Goal: Task Accomplishment & Management: Manage account settings

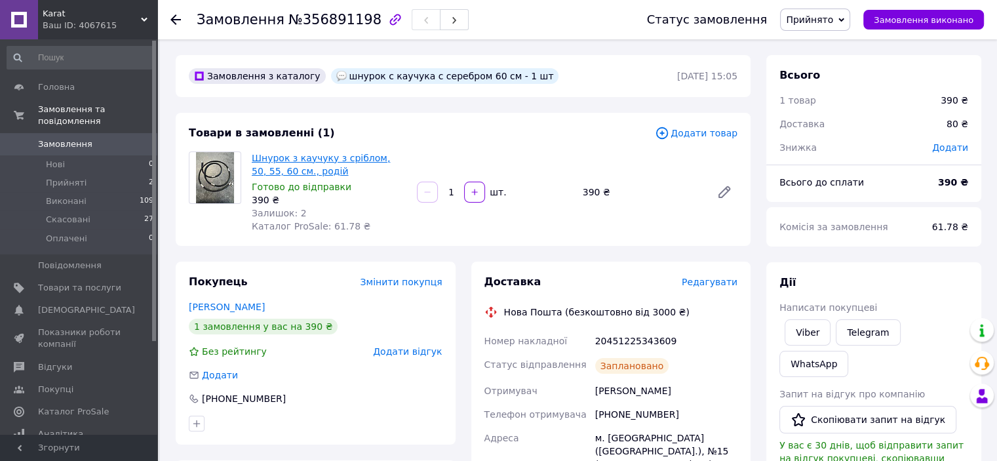
click at [270, 167] on link "Шнурок з каучуку з сріблом, 50, 55, 60 см., родій" at bounding box center [321, 165] width 138 height 24
click at [73, 282] on span "Товари та послуги" at bounding box center [79, 288] width 83 height 12
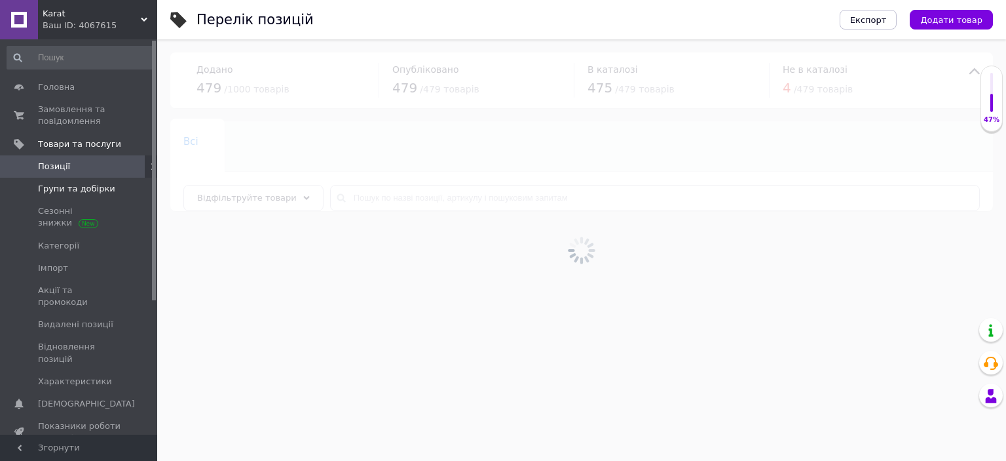
click at [60, 188] on span "Групи та добірки" at bounding box center [76, 189] width 77 height 12
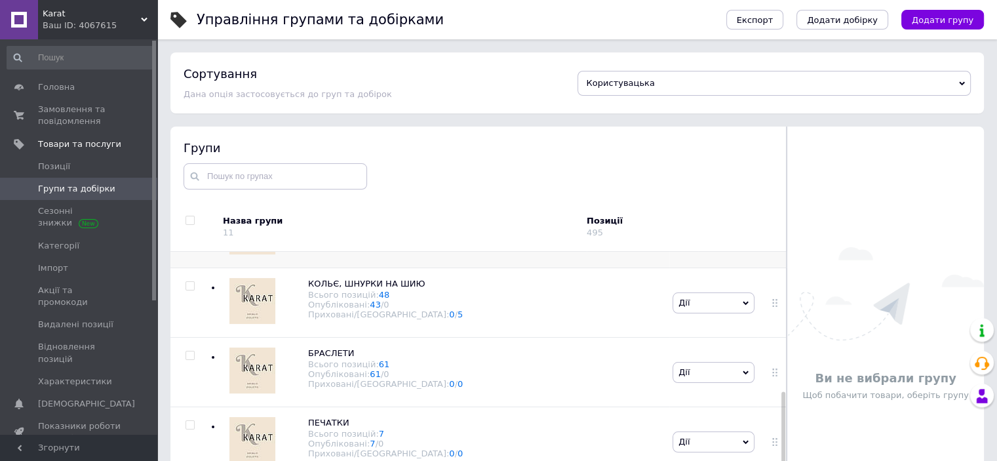
scroll to position [393, 0]
click at [364, 288] on span "КОЛЬЄ, ШНУРКИ НА ШИЮ" at bounding box center [366, 283] width 117 height 10
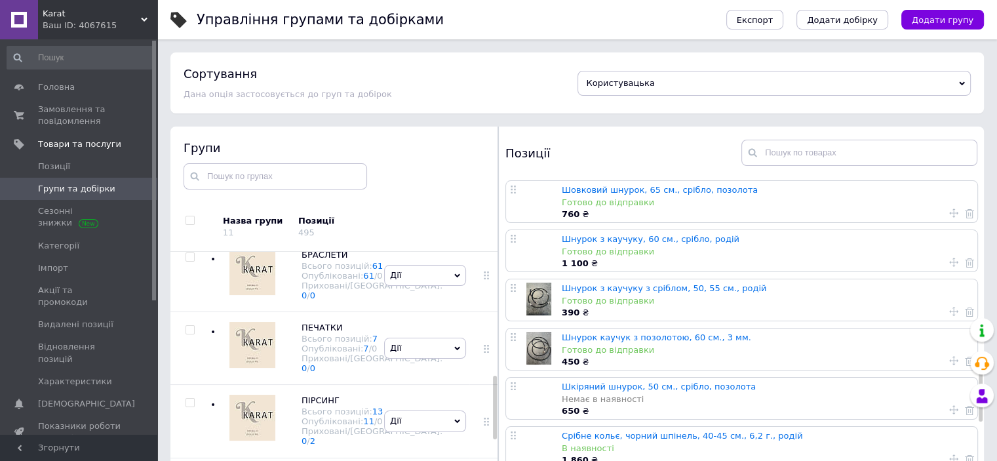
scroll to position [1179, 0]
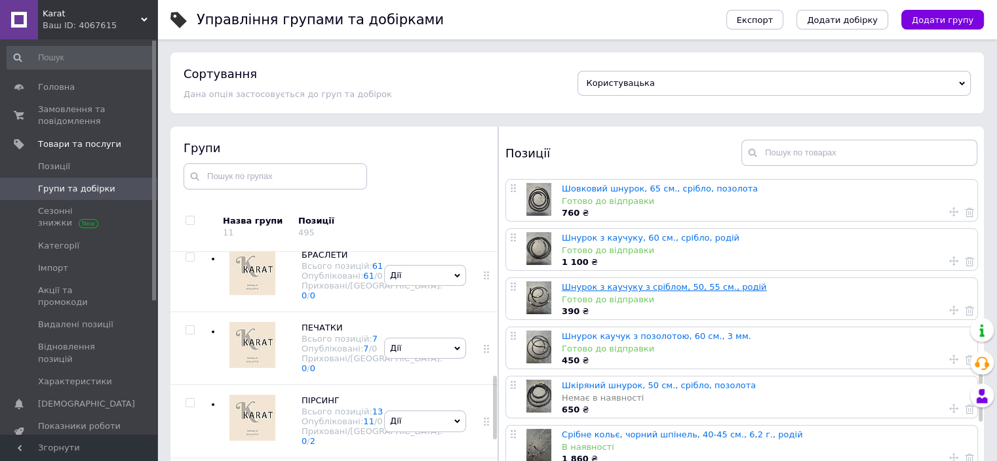
click at [622, 288] on link "Шнурок з каучуку з сріблом, 50, 55 см., родій" at bounding box center [664, 287] width 204 height 10
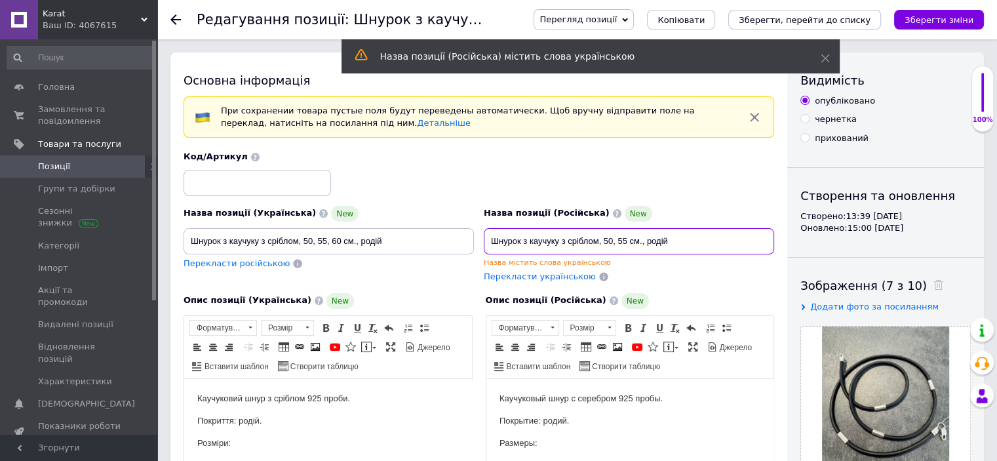
drag, startPoint x: 668, startPoint y: 240, endPoint x: 514, endPoint y: 235, distance: 154.7
click at [467, 240] on div "Назва позиції (Українська) New Шнурок з каучуку з сріблом, 50, 55, 60 см., роді…" at bounding box center [479, 217] width 600 height 142
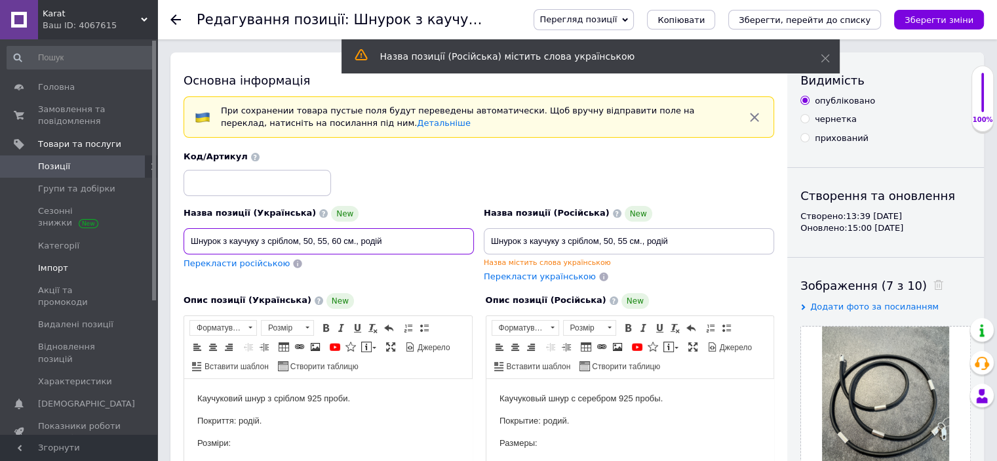
drag, startPoint x: 401, startPoint y: 239, endPoint x: 128, endPoint y: 259, distance: 273.4
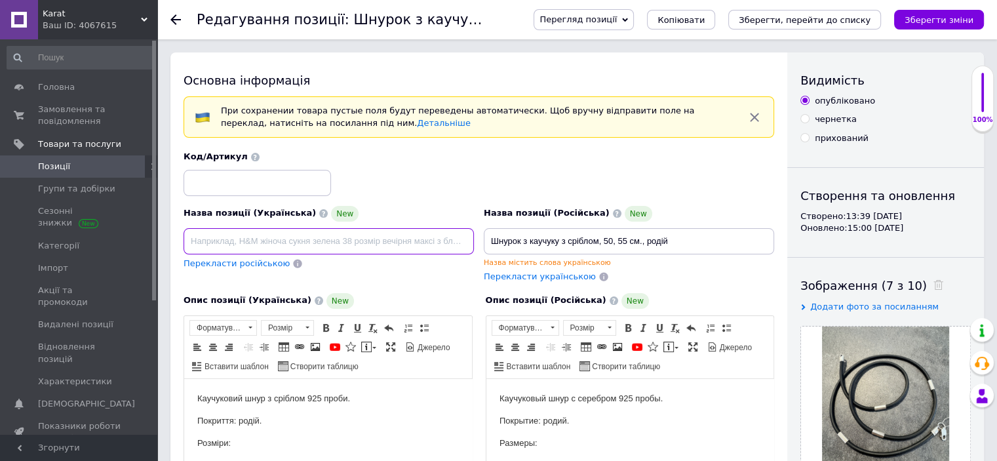
paste input "Шнурок з каучуку з сріблом, 50, 55 см., родій"
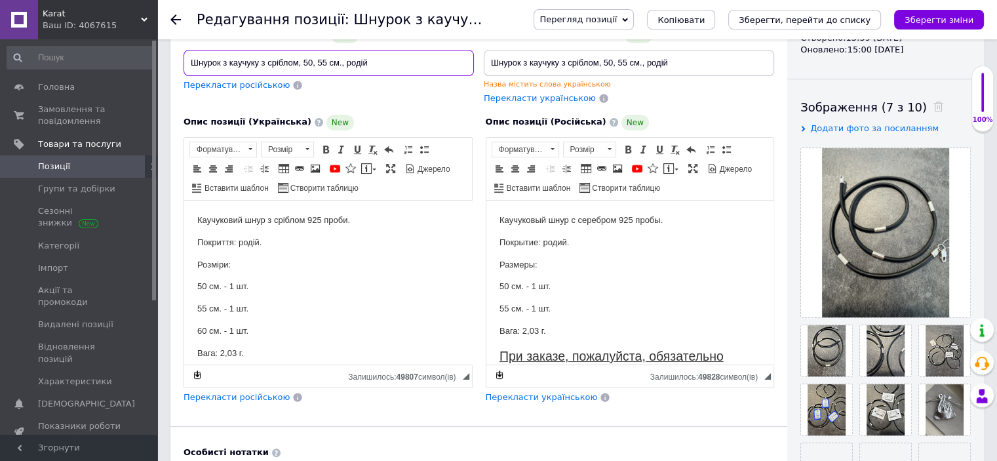
scroll to position [197, 0]
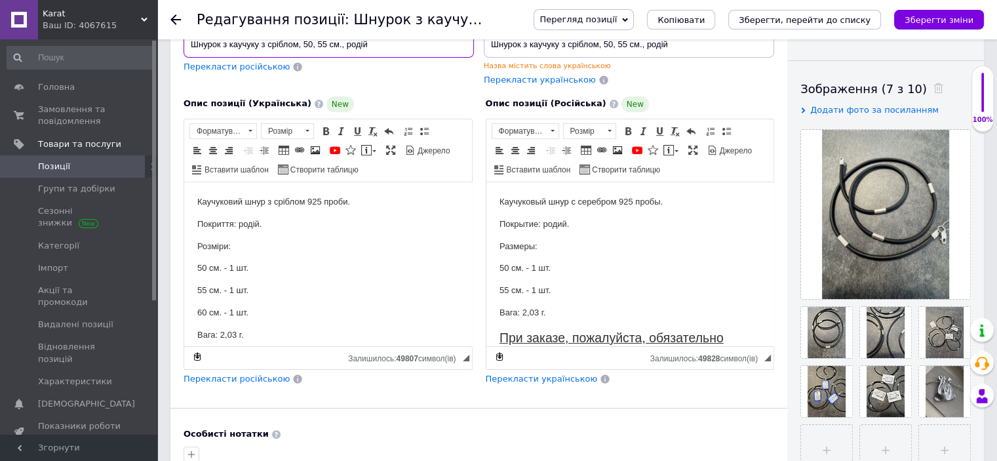
type input "Шнурок з каучуку з сріблом, 50, 55 см., родій"
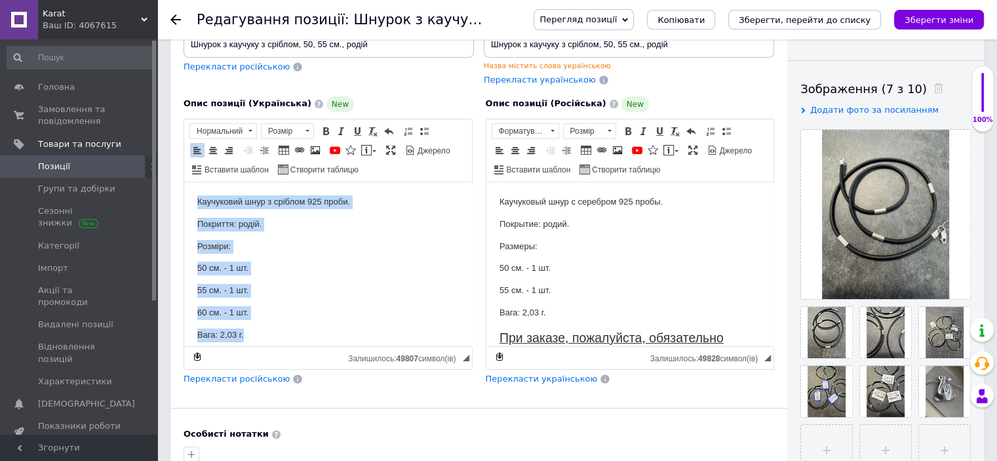
scroll to position [50, 0]
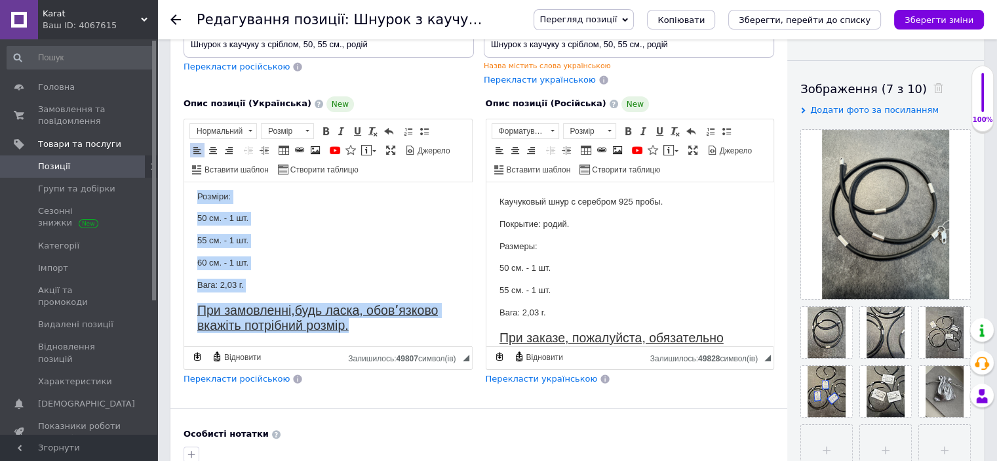
drag, startPoint x: 192, startPoint y: 200, endPoint x: 394, endPoint y: 347, distance: 249.7
click at [394, 346] on html "Каучуковий шнур з сріблом 925 проби. Покриття: родій. Розміри: 50 см. - 1 шт. 5…" at bounding box center [328, 239] width 288 height 214
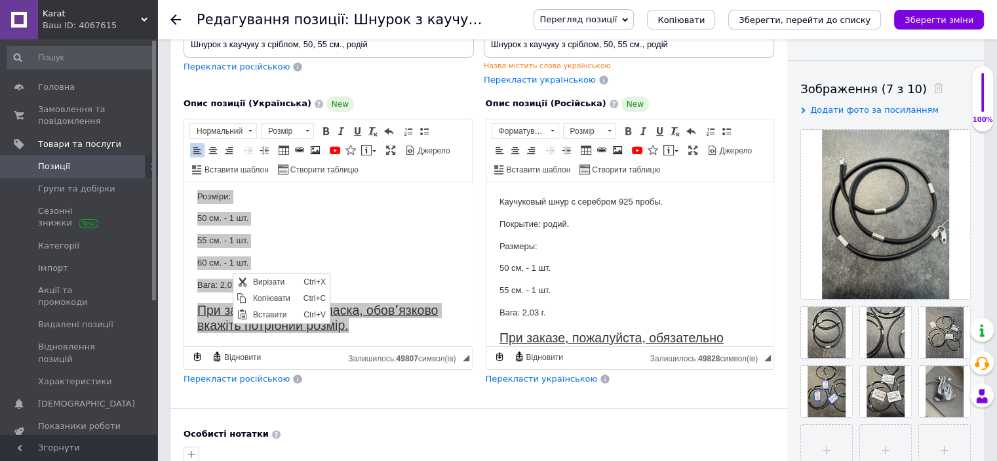
scroll to position [0, 0]
click at [270, 300] on span "Копіювати" at bounding box center [274, 298] width 50 height 16
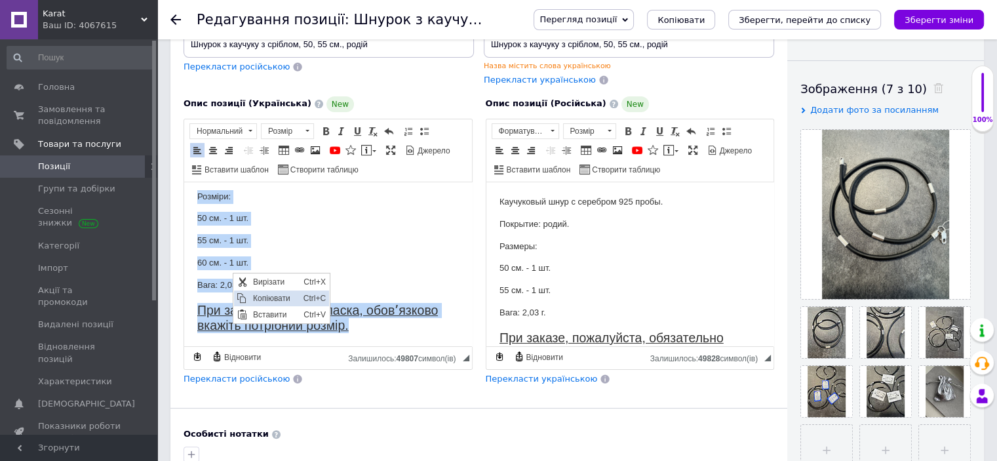
copy body "Каучуковий шнур з сріблом 925 проби. Покриття: родій. Розміри: 50 см. - 1 шт. 5…"
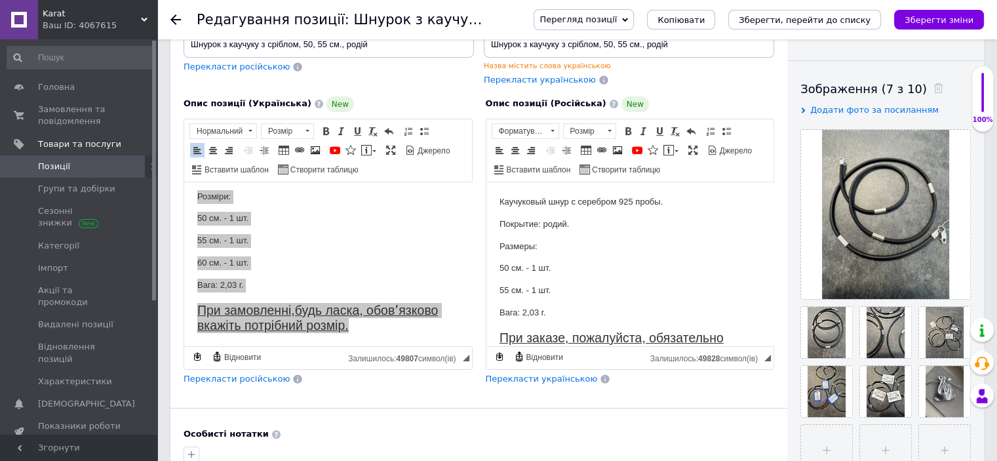
click at [657, 249] on p "Размеры:" at bounding box center [629, 246] width 261 height 14
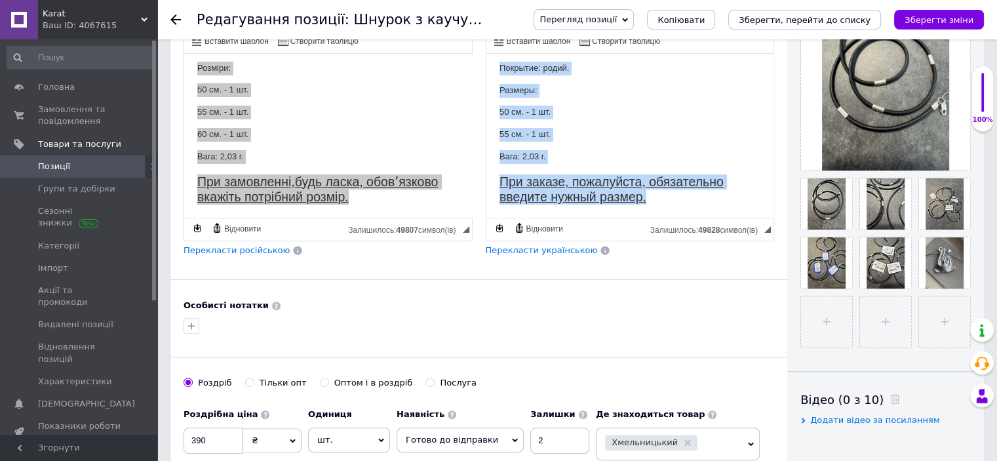
scroll to position [328, 0]
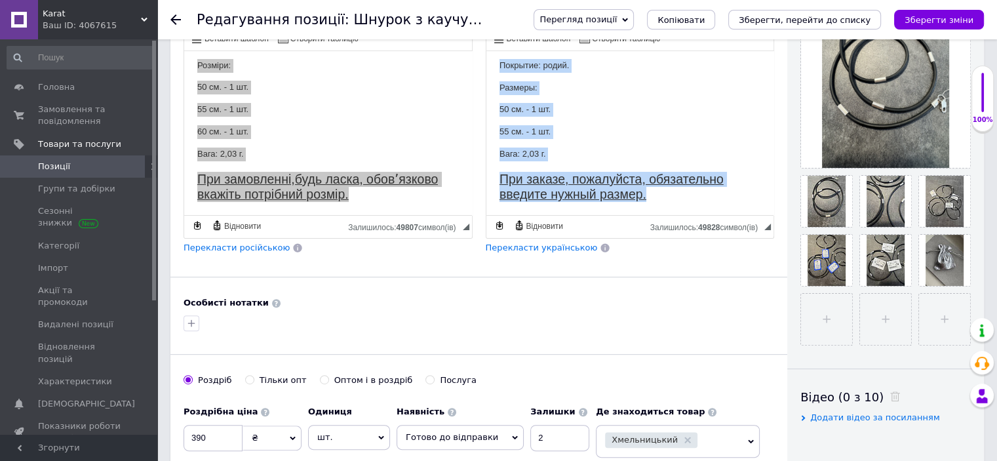
drag, startPoint x: 499, startPoint y: 67, endPoint x: 1204, endPoint y: 292, distance: 740.6
click at [719, 215] on html "Каучуковый шнур с серебром 925 пробы. Покрытие: родий. Размеры: 50 см. - 1 шт. …" at bounding box center [630, 119] width 288 height 192
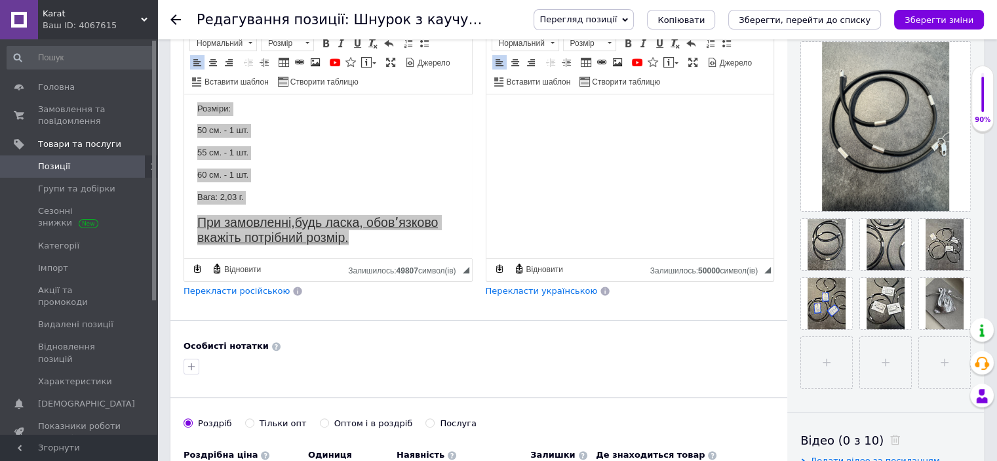
scroll to position [197, 0]
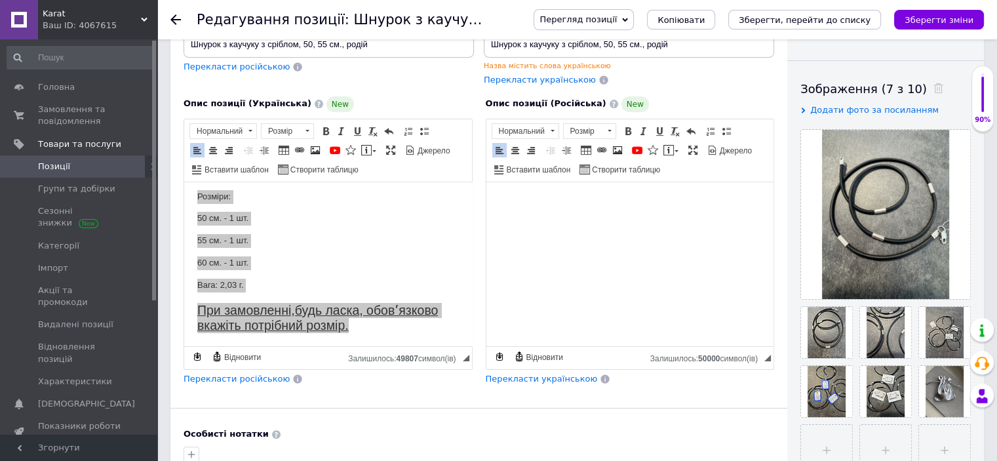
drag, startPoint x: 526, startPoint y: 216, endPoint x: 505, endPoint y: 229, distance: 24.4
click at [505, 221] on html at bounding box center [630, 201] width 288 height 40
click at [523, 216] on html at bounding box center [630, 201] width 288 height 40
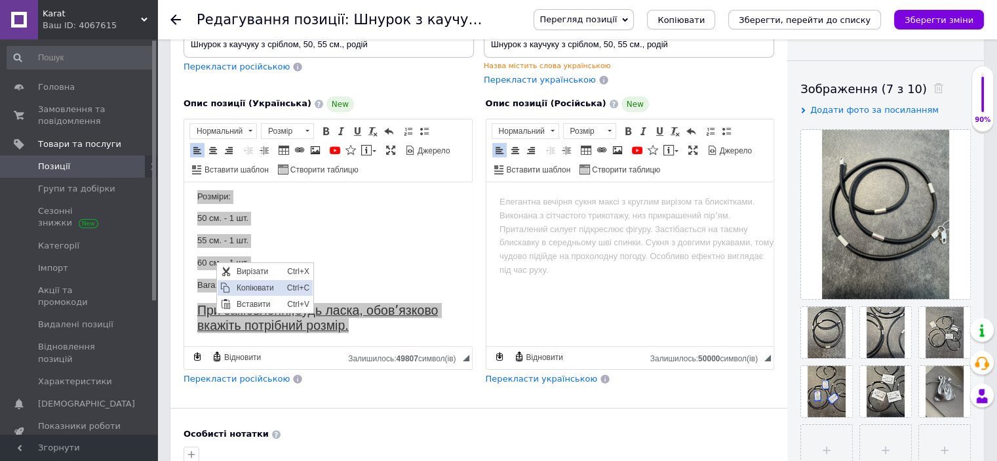
click at [233, 288] on span "Копіювати" at bounding box center [258, 287] width 50 height 16
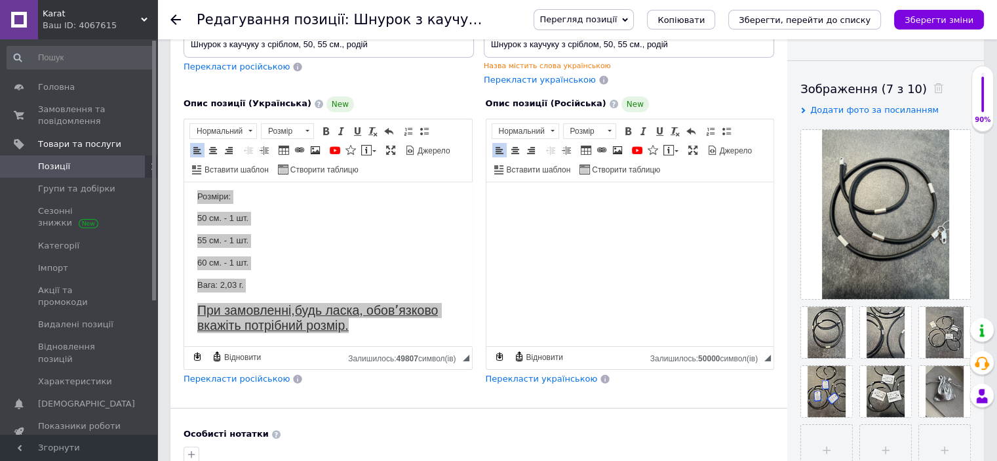
drag, startPoint x: 969, startPoint y: 421, endPoint x: 524, endPoint y: 222, distance: 487.2
drag, startPoint x: 524, startPoint y: 222, endPoint x: 495, endPoint y: 246, distance: 38.2
click at [494, 221] on html at bounding box center [630, 201] width 288 height 40
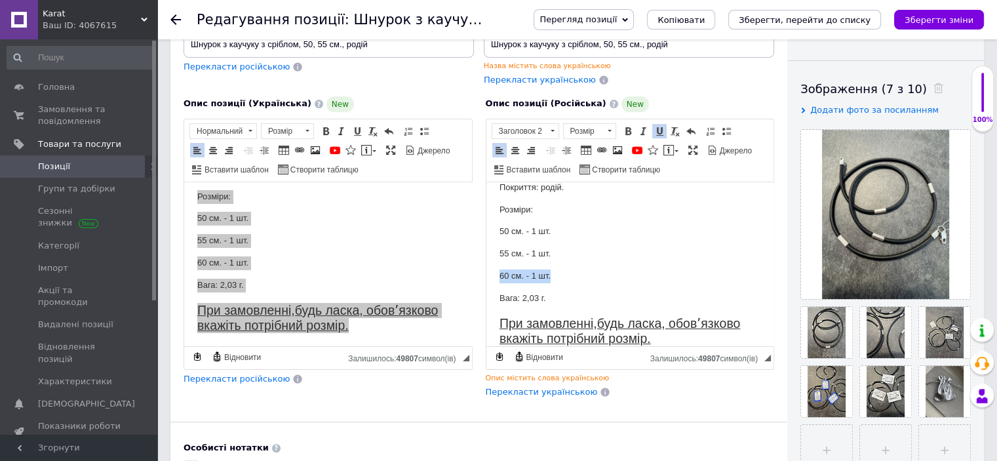
drag, startPoint x: 563, startPoint y: 274, endPoint x: 495, endPoint y: 280, distance: 68.4
click at [495, 280] on html "Каучуковий шнур з сріблом 925 проби. Покриття: родій. Розміри: 50 см. - 1 шт. 5…" at bounding box center [630, 252] width 288 height 214
drag, startPoint x: 495, startPoint y: 295, endPoint x: 497, endPoint y: 326, distance: 31.5
click at [496, 295] on html "Каучуковий шнур з сріблом 925 проби. Покриття: родій. Розміри: 50 см. - 1 шт. 5…" at bounding box center [630, 252] width 288 height 214
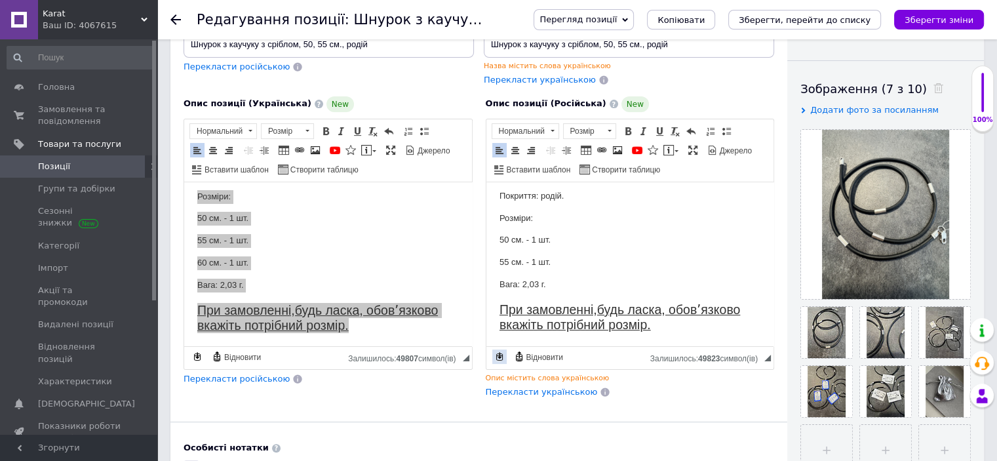
scroll to position [28, 0]
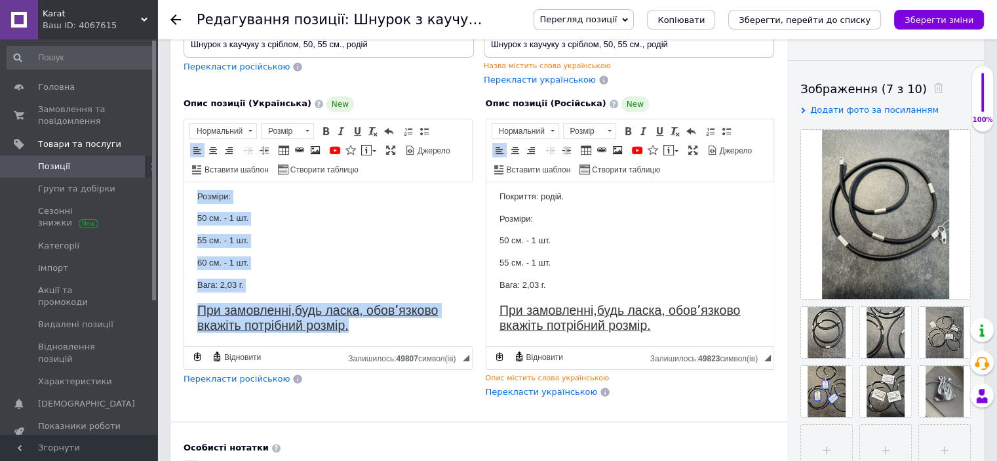
click at [265, 261] on p "60 см. - 1 шт." at bounding box center [327, 263] width 261 height 14
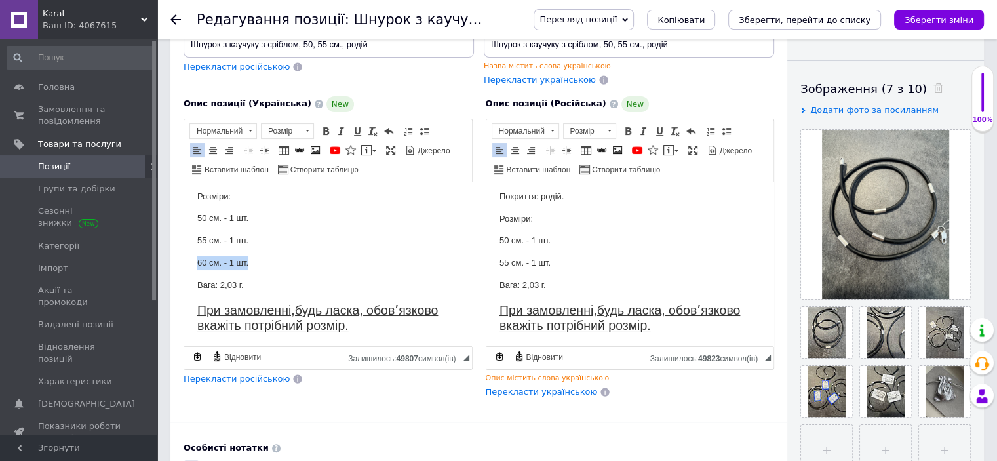
drag, startPoint x: 261, startPoint y: 259, endPoint x: 350, endPoint y: 436, distance: 197.5
click at [184, 256] on html "Каучуковий шнур з сріблом 925 проби. Покриття: родій. Розміри: 50 см. - 1 шт. 5…" at bounding box center [328, 239] width 288 height 214
click at [195, 283] on html "Каучуковий шнур з сріблом 925 проби. Покриття: родій. Розміри: 50 см. - 1 шт. 5…" at bounding box center [328, 239] width 288 height 214
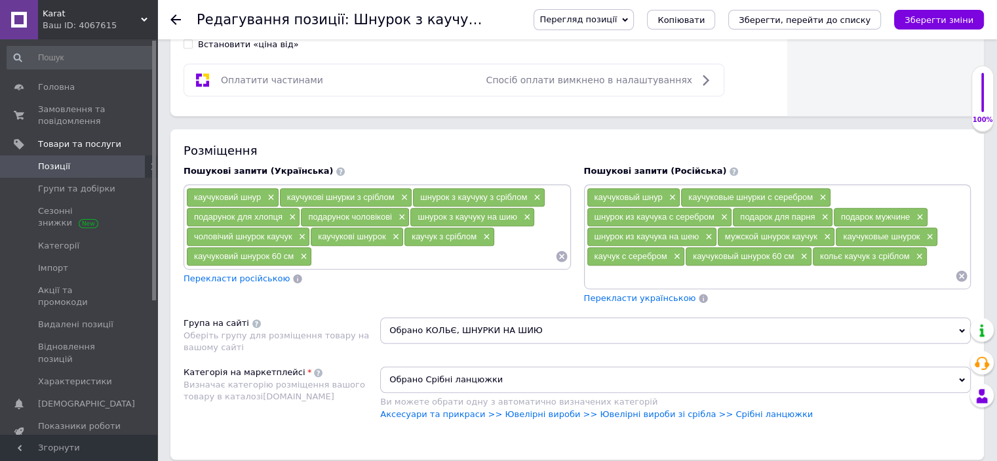
scroll to position [852, 0]
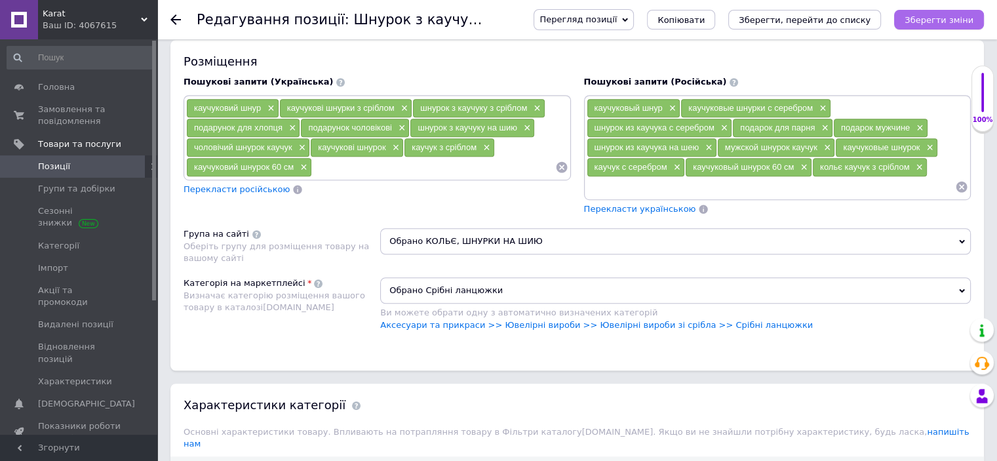
click at [930, 18] on icon "Зберегти зміни" at bounding box center [938, 20] width 69 height 10
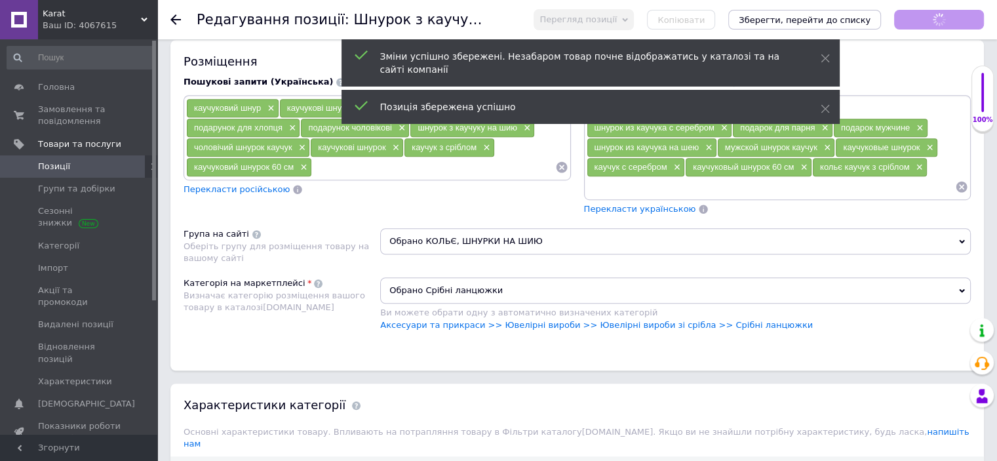
scroll to position [0, 0]
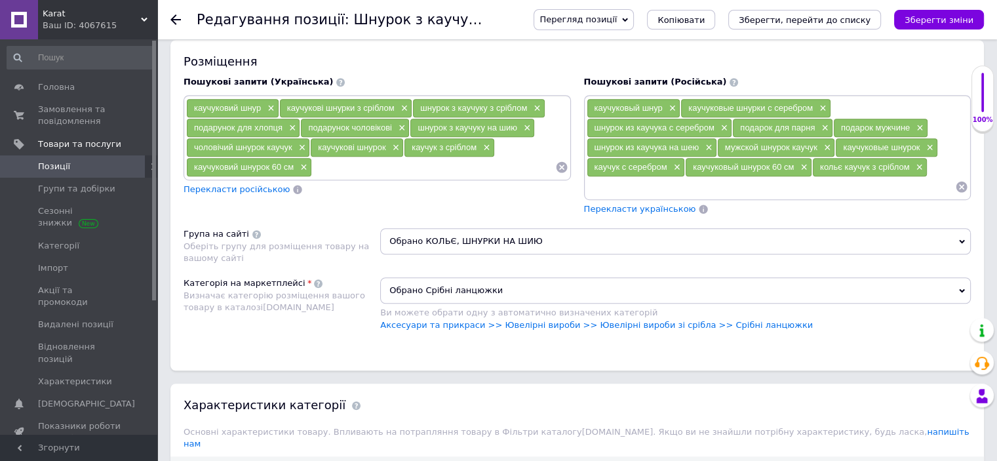
click at [176, 18] on icon at bounding box center [175, 19] width 10 height 10
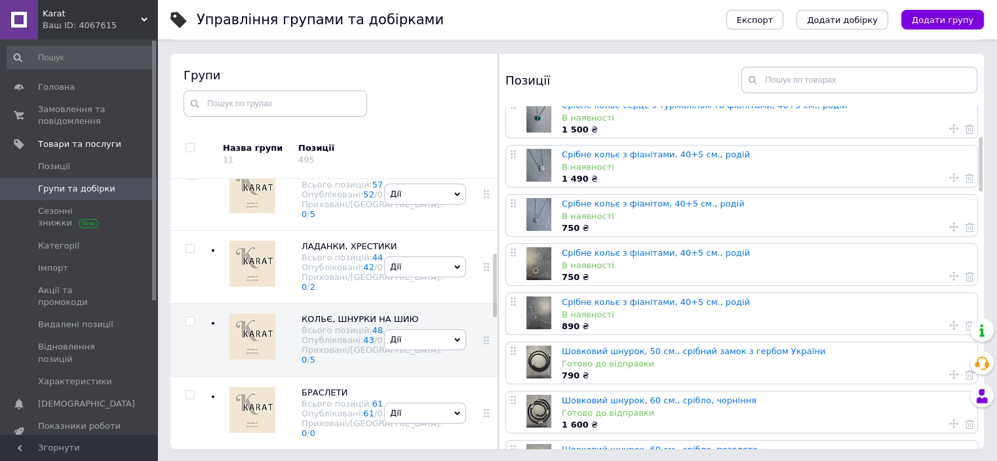
scroll to position [262, 0]
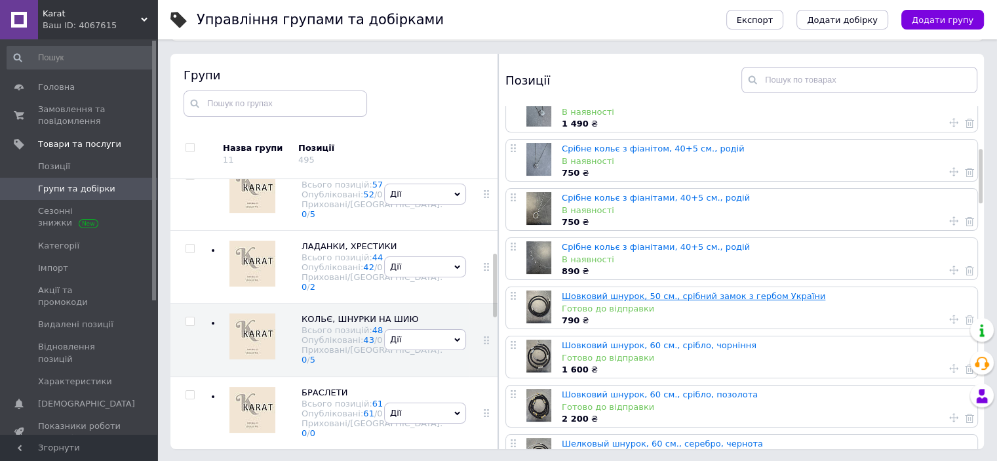
click at [687, 293] on link "Шовковий шнурок, 50 см., срібний замок з гербом України" at bounding box center [693, 296] width 263 height 10
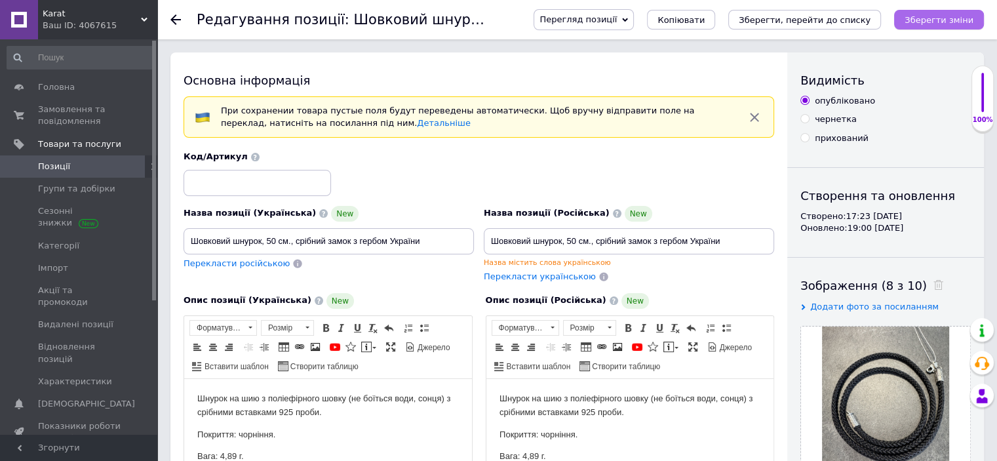
click at [921, 20] on icon "Зберегти зміни" at bounding box center [938, 20] width 69 height 10
click at [173, 20] on use at bounding box center [175, 19] width 10 height 10
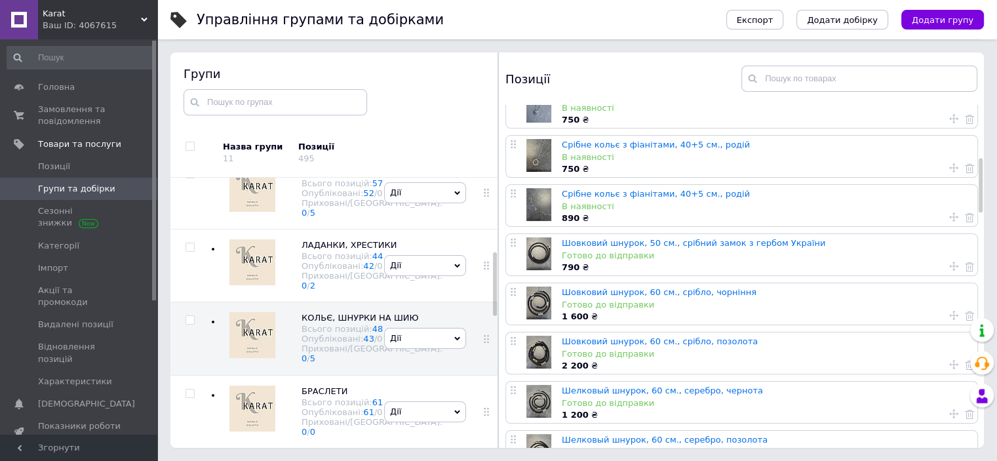
scroll to position [328, 0]
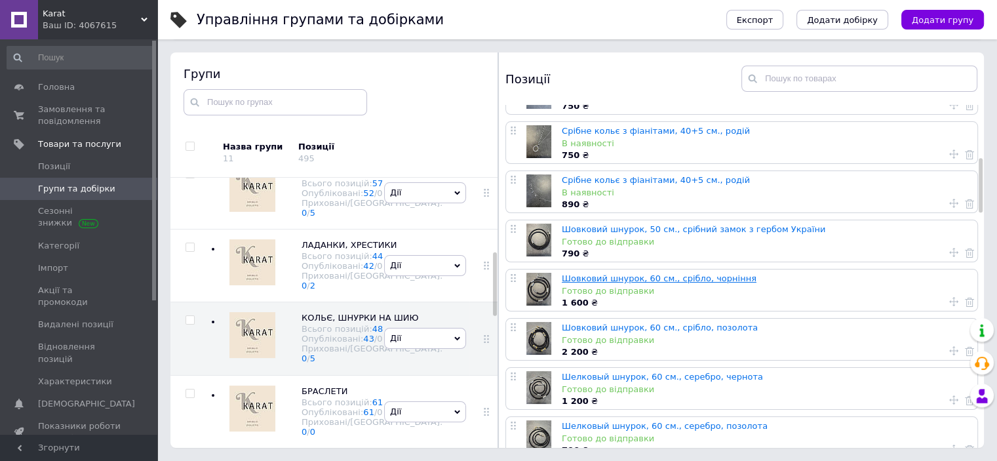
click at [659, 280] on link "Шовковий шнурок, 60 см., срібло, чорніння" at bounding box center [659, 278] width 195 height 10
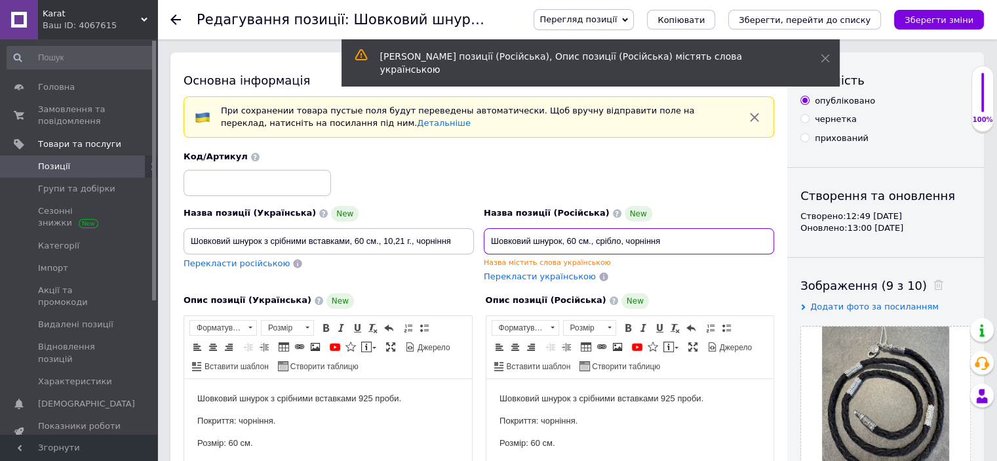
drag, startPoint x: 664, startPoint y: 236, endPoint x: 470, endPoint y: 240, distance: 193.3
click at [470, 240] on div "Назва позиції (Українська) New Шовковий шнурок з срібними вставками, 60 см., 10…" at bounding box center [479, 217] width 600 height 142
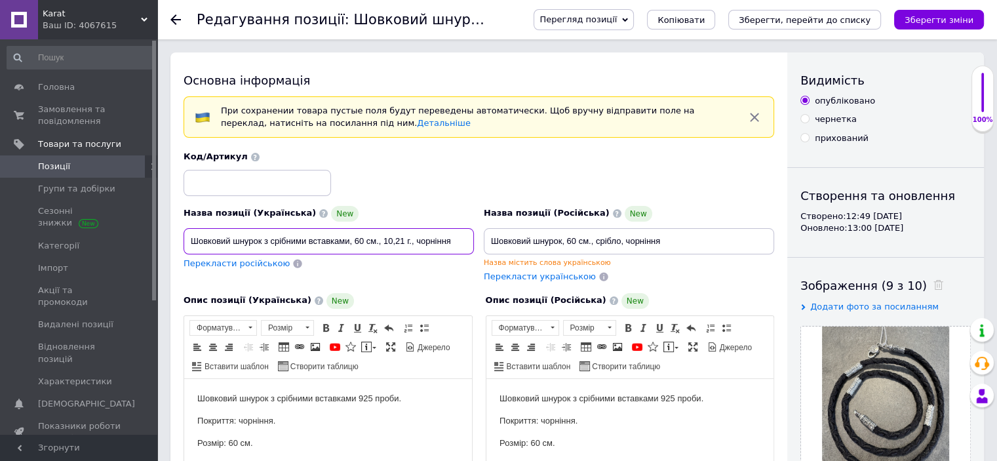
drag, startPoint x: 459, startPoint y: 238, endPoint x: 159, endPoint y: 234, distance: 300.8
paste input "Шовковий шнурок, 60 см., срібло, чорніння"
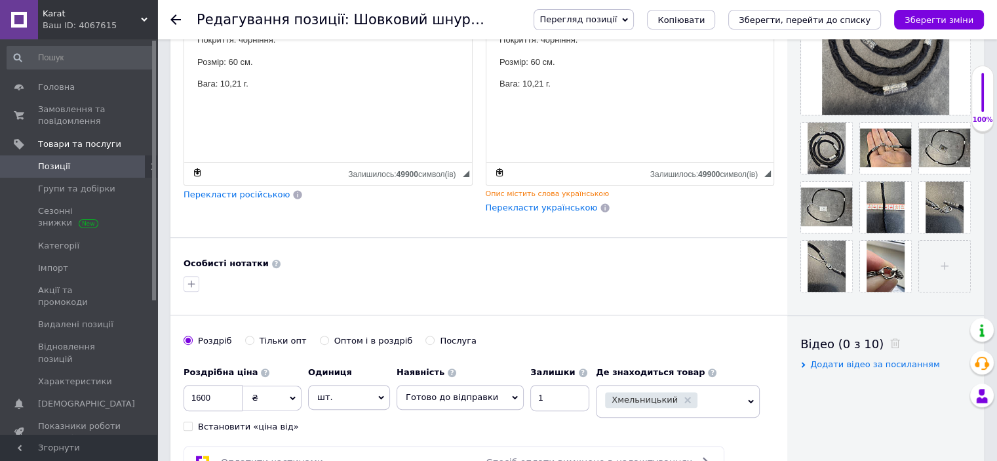
scroll to position [393, 0]
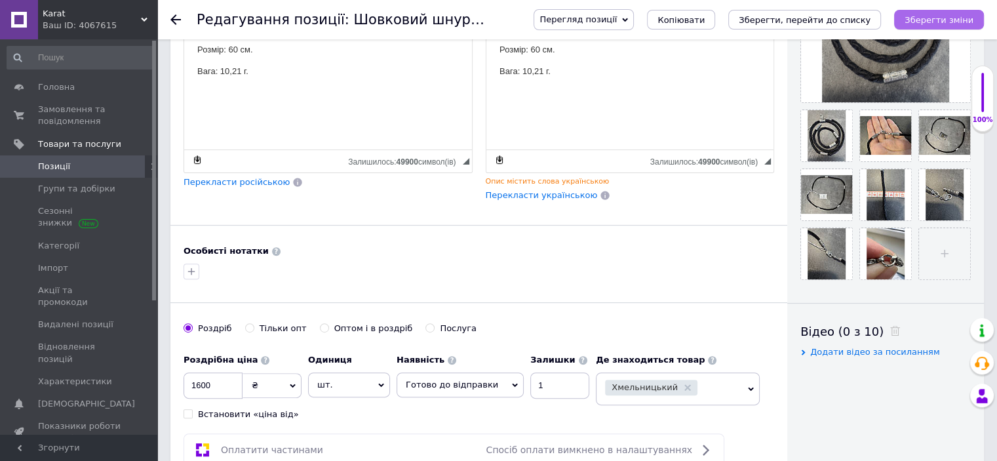
type input "Шовковий шнурок, 60 см., срібло, чорніння"
click at [927, 22] on icon "Зберегти зміни" at bounding box center [938, 20] width 69 height 10
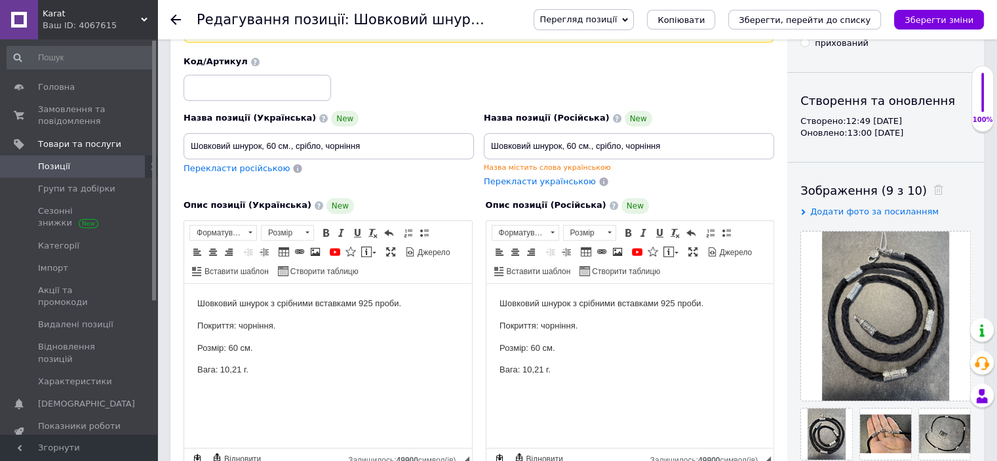
scroll to position [66, 0]
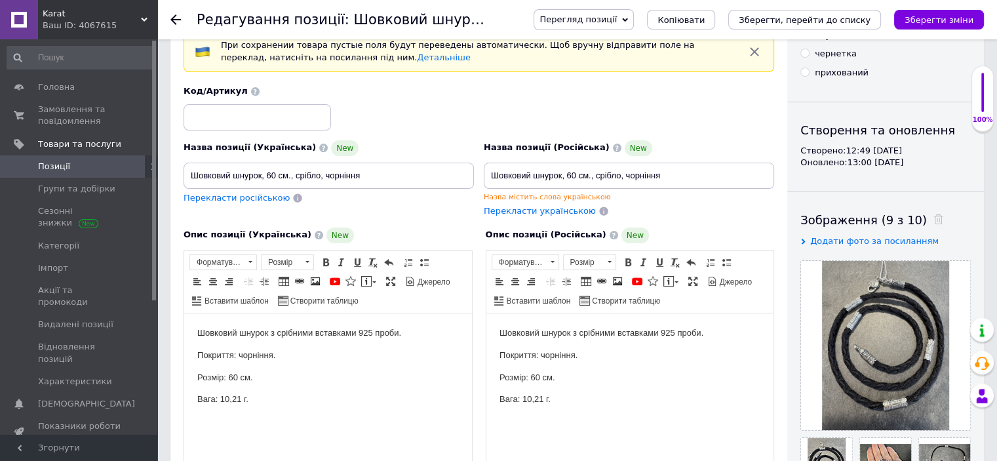
click at [178, 19] on use at bounding box center [175, 19] width 10 height 10
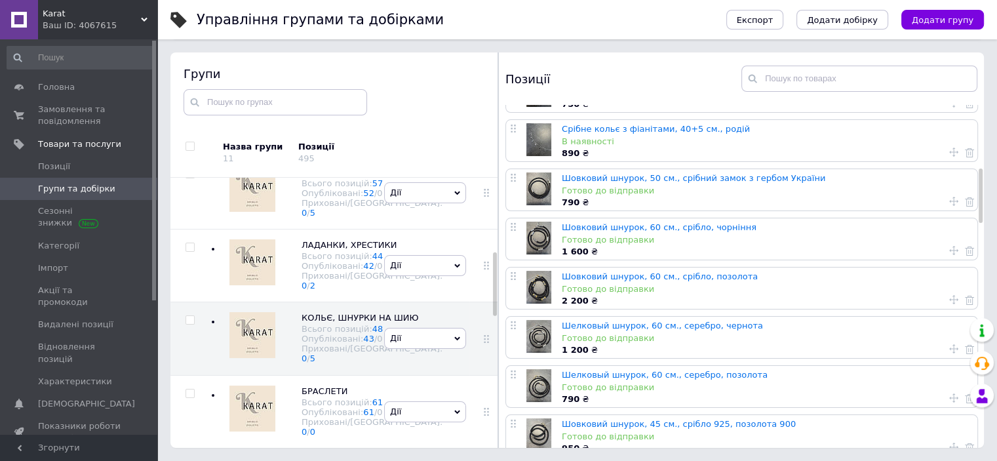
scroll to position [393, 0]
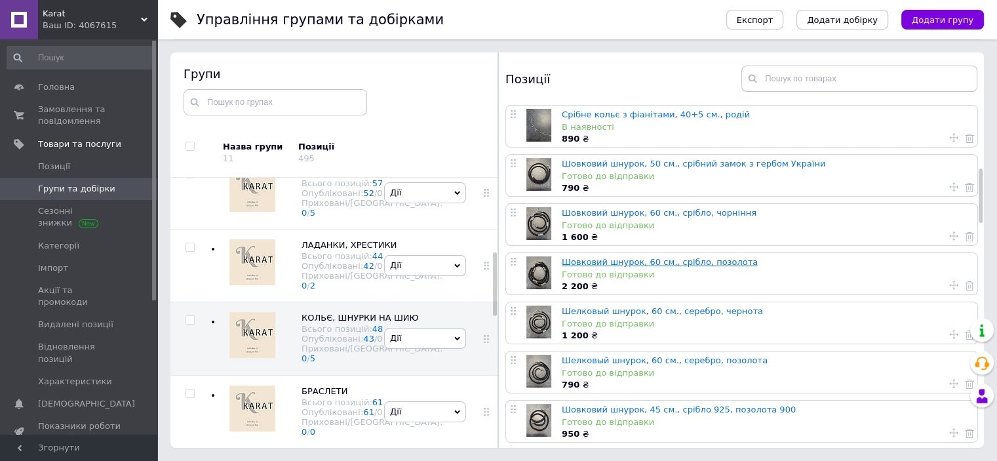
click at [666, 261] on link "Шовковий шнурок, 60 см., срібло, позолота" at bounding box center [660, 262] width 196 height 10
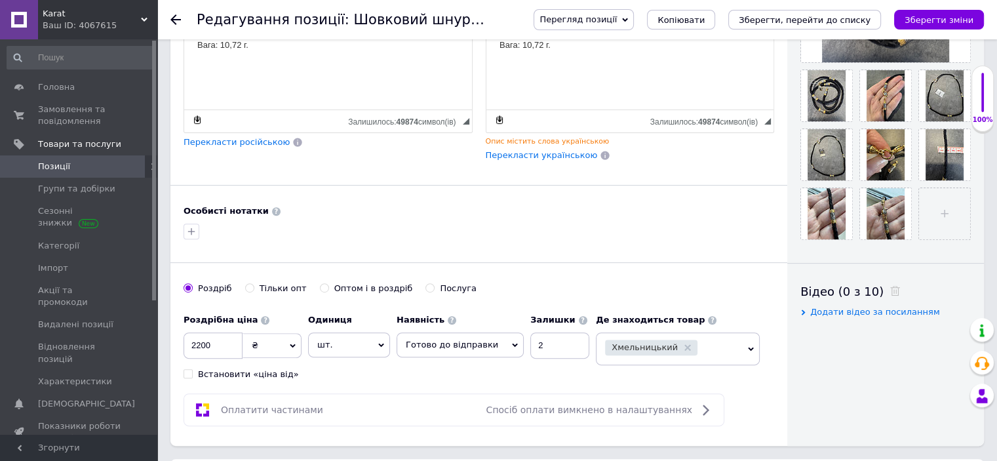
scroll to position [459, 0]
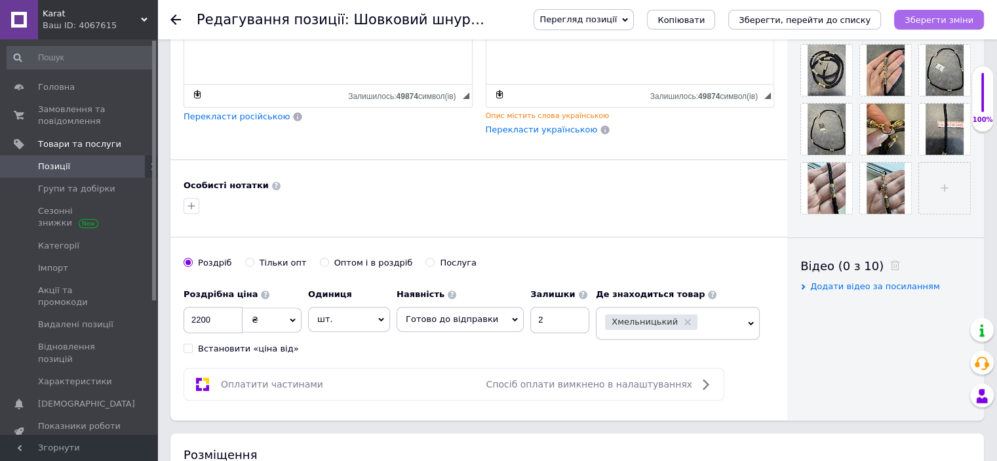
click at [954, 15] on icon "Зберегти зміни" at bounding box center [938, 20] width 69 height 10
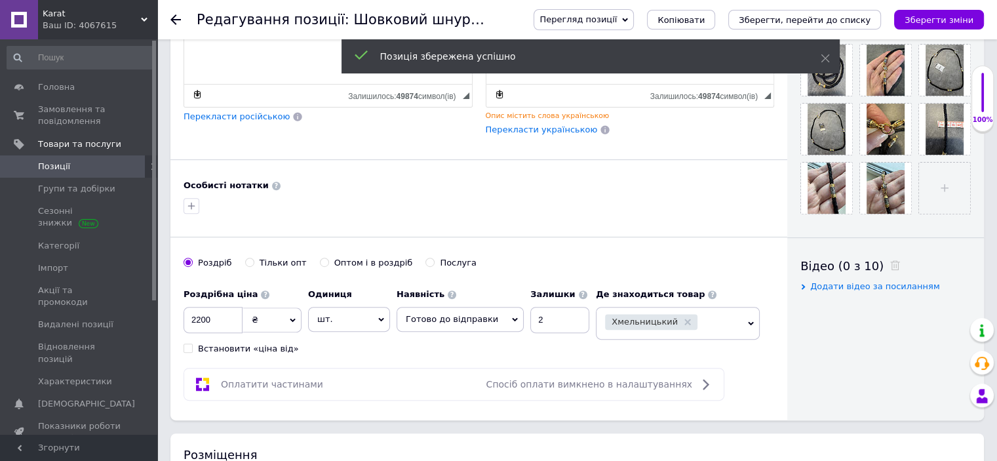
click at [174, 18] on icon at bounding box center [175, 19] width 10 height 10
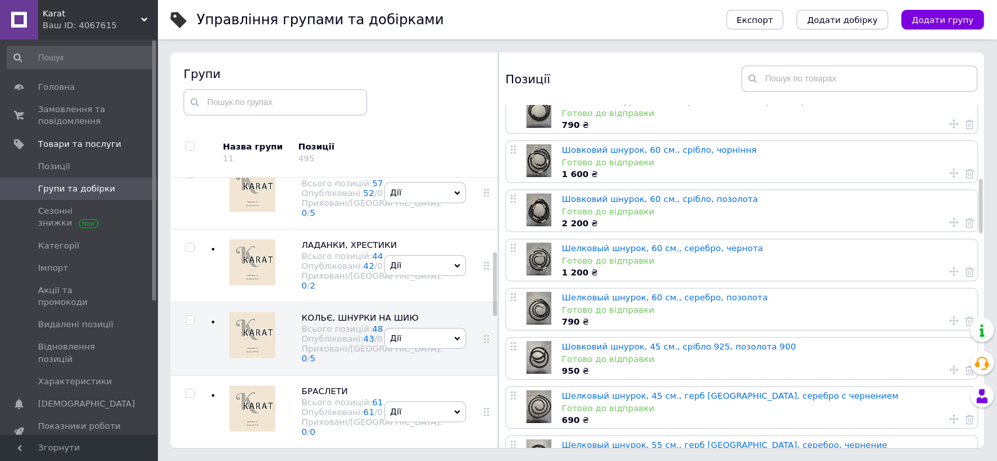
scroll to position [459, 0]
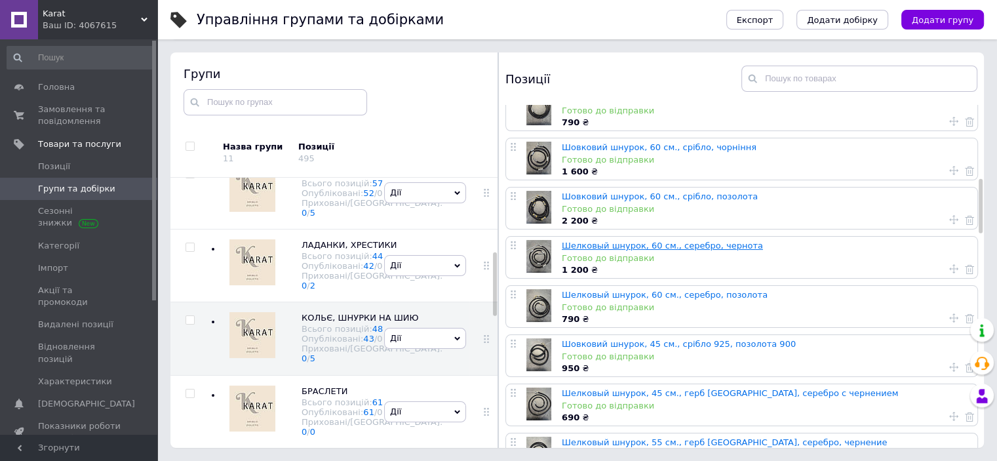
click at [680, 246] on link "Шелковый шнурок, 60 см., серебро, чернота" at bounding box center [662, 245] width 201 height 10
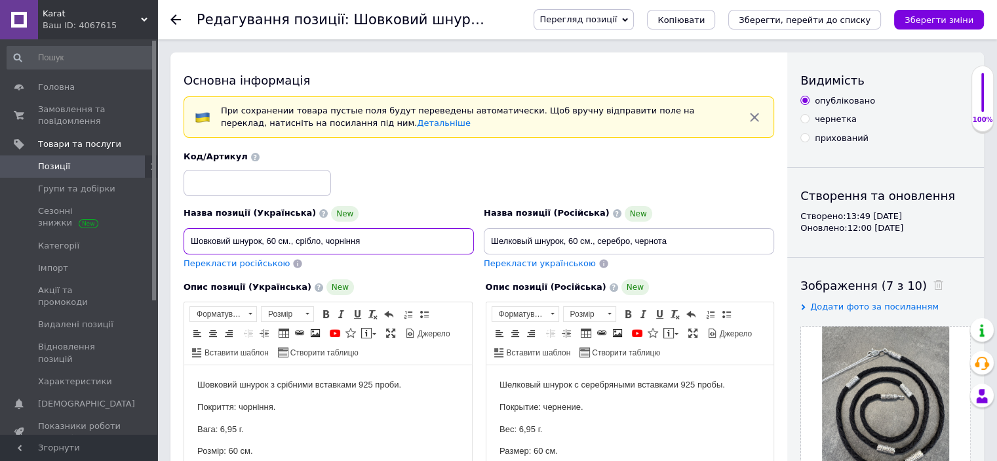
drag, startPoint x: 370, startPoint y: 240, endPoint x: 162, endPoint y: 238, distance: 207.1
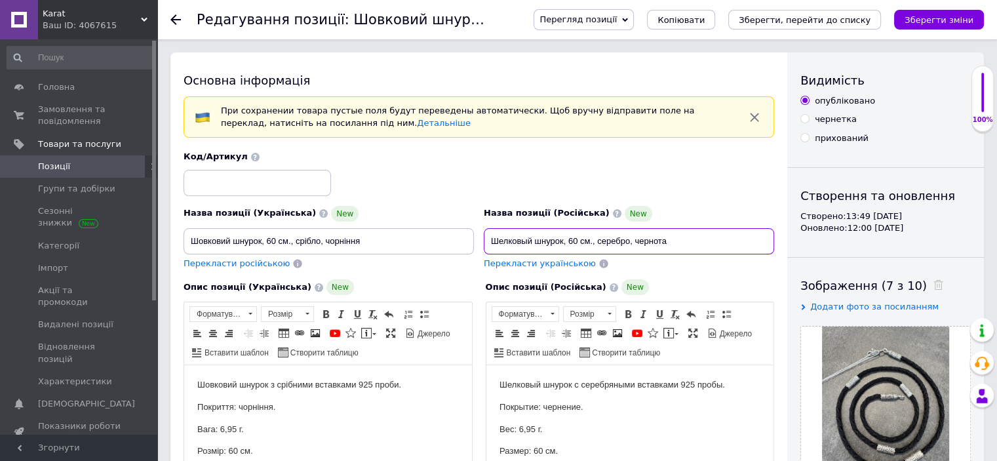
drag, startPoint x: 670, startPoint y: 240, endPoint x: 463, endPoint y: 252, distance: 206.7
click at [463, 252] on div "Назва позиції (Українська) New Шовковий шнурок, 60 см., срібло, чорніння Перекл…" at bounding box center [479, 210] width 600 height 128
paste input "Шовковий шнурок, 60 см., срібло, чорніння"
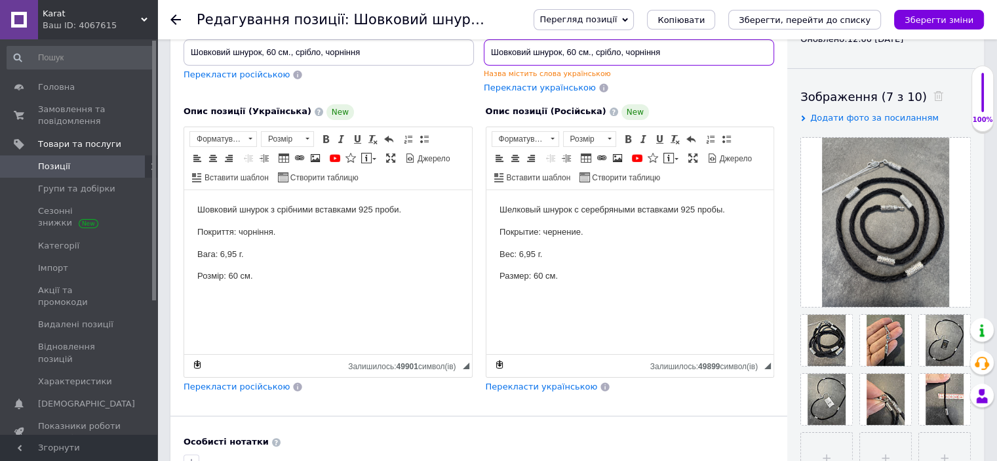
scroll to position [197, 0]
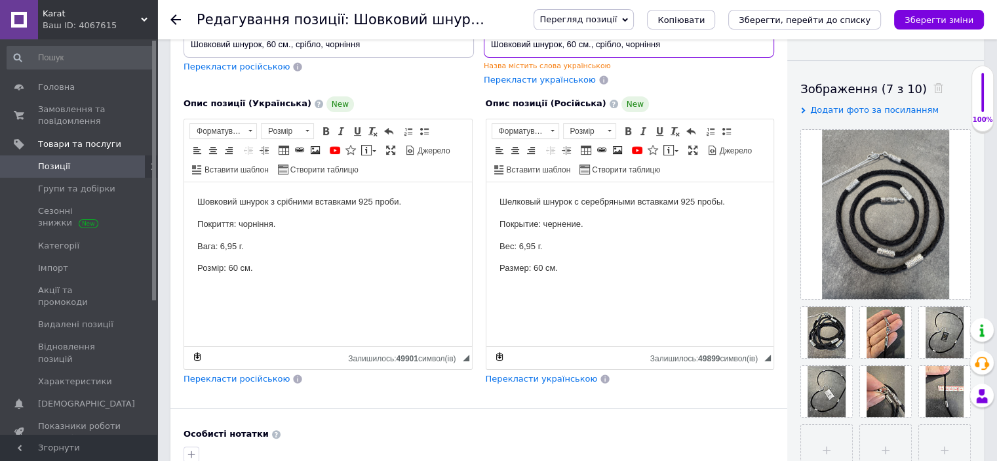
type input "Шовковий шнурок, 60 см., срібло, чорніння"
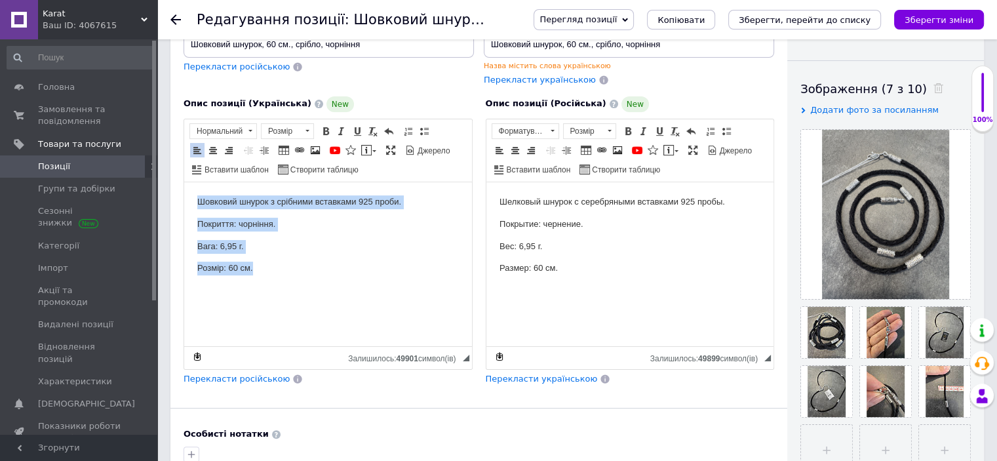
drag, startPoint x: 192, startPoint y: 202, endPoint x: 430, endPoint y: 286, distance: 252.8
click at [430, 286] on html "Шовковий шнурок з срібними вставками 925 проби. Покриття: чорніння. Вага: 6,95 …" at bounding box center [328, 234] width 288 height 106
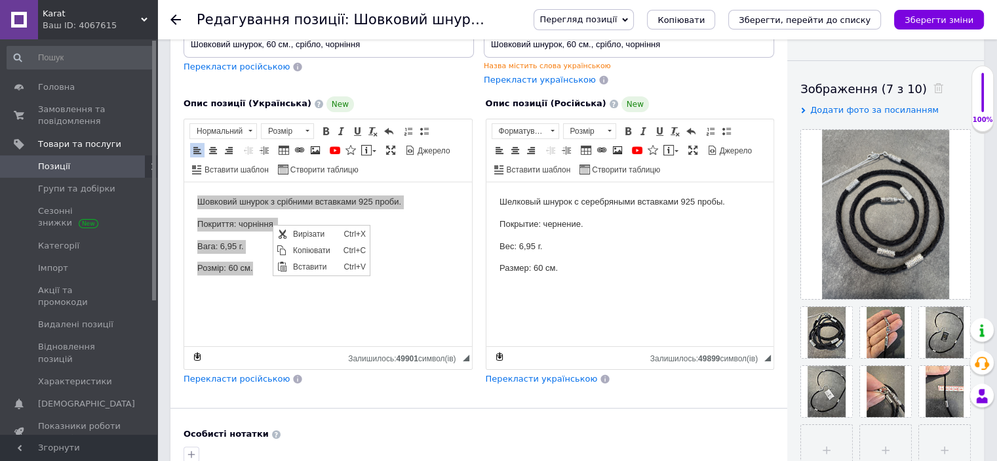
scroll to position [0, 0]
click at [297, 252] on span "Копіювати" at bounding box center [314, 250] width 50 height 16
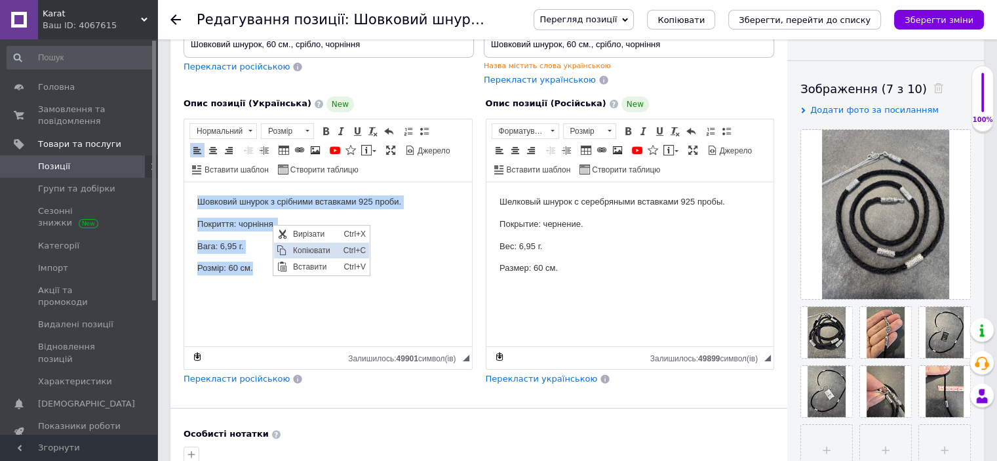
copy body "Шовковий шнурок з срібними вставками 925 проби. Покриття: чорніння. Вага: 6,95 …"
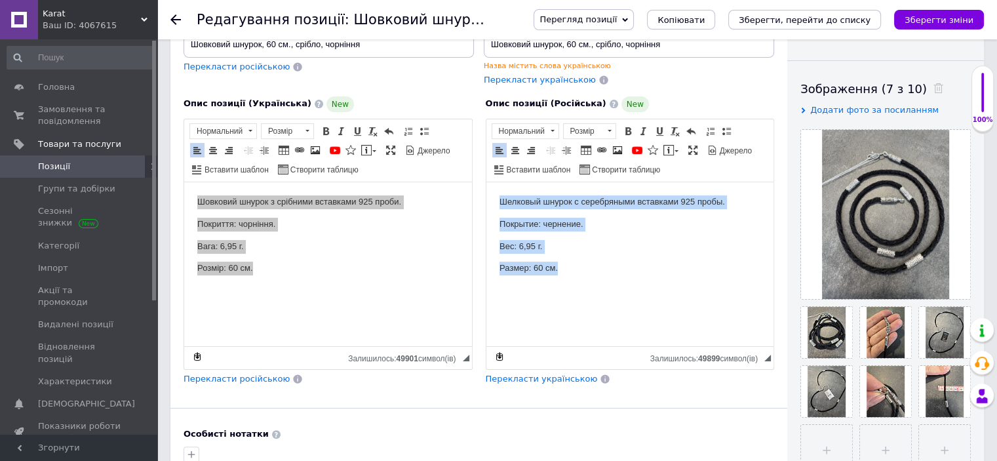
drag, startPoint x: 497, startPoint y: 203, endPoint x: 736, endPoint y: 301, distance: 259.2
click at [736, 288] on html "Шелковый шнурок с серебряными вставками 925 пробы. Покрытие: чернение. Вес: 6,9…" at bounding box center [630, 234] width 288 height 106
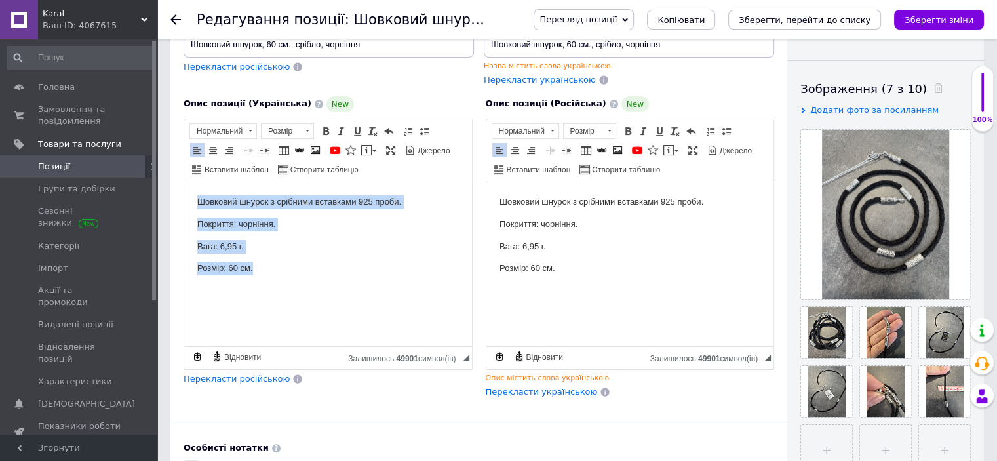
click at [408, 288] on html "Шовковий шнурок з срібними вставками 925 проби. Покриття: чорніння. Вага: 6,95 …" at bounding box center [328, 234] width 288 height 106
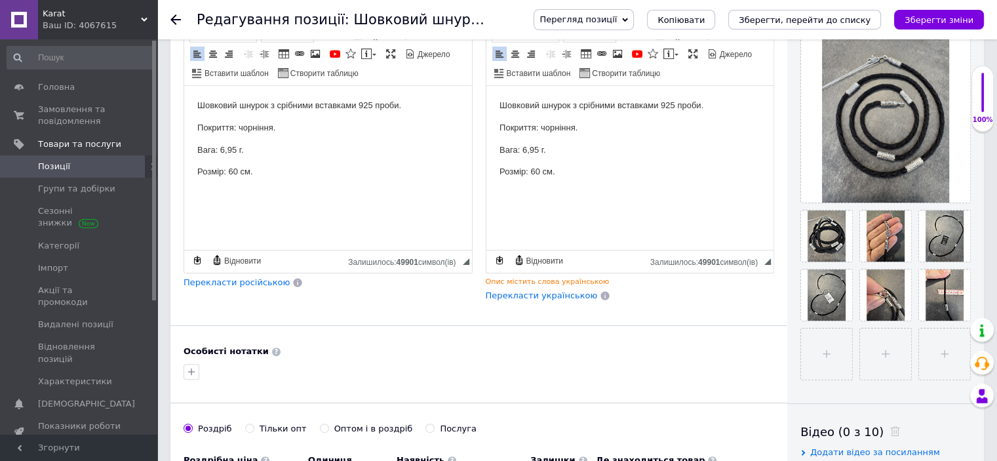
scroll to position [197, 0]
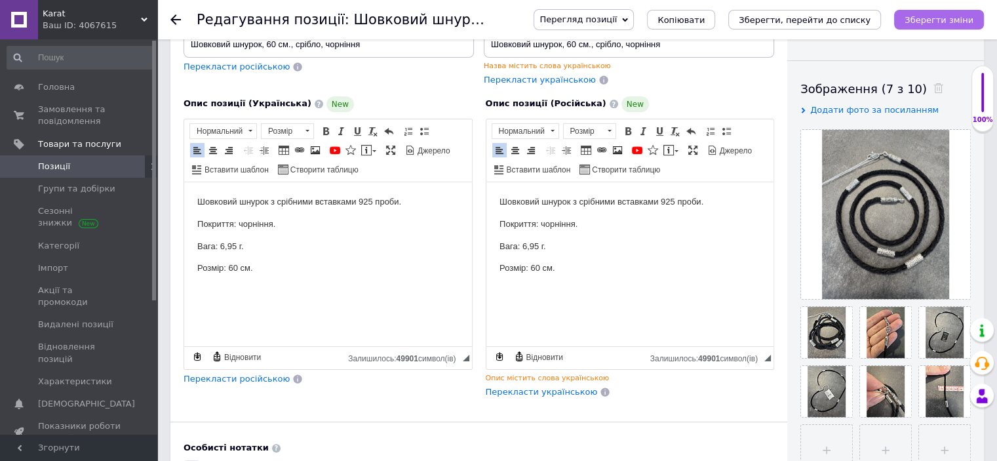
click at [953, 22] on icon "Зберегти зміни" at bounding box center [938, 20] width 69 height 10
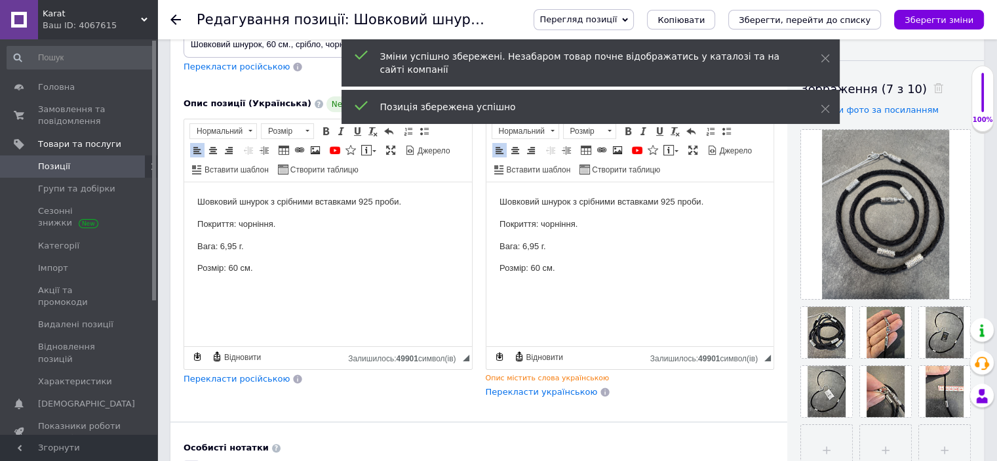
click at [178, 20] on icon at bounding box center [175, 19] width 10 height 10
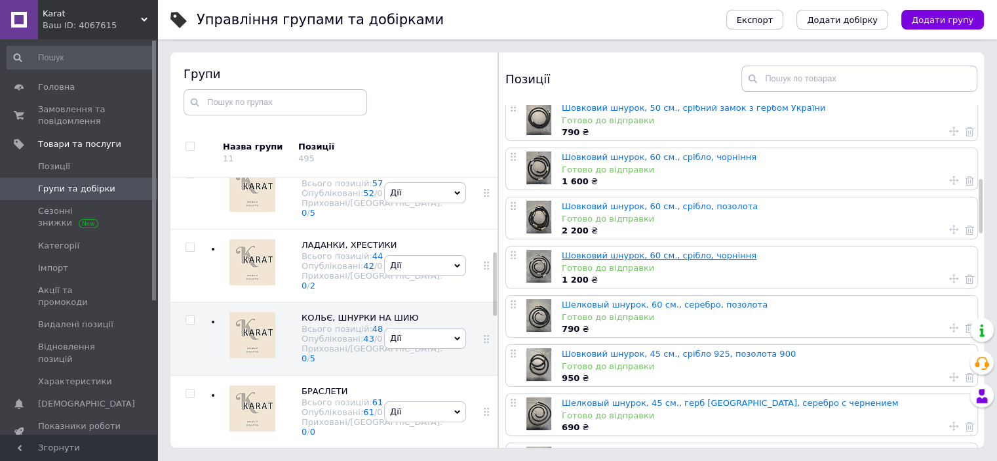
scroll to position [459, 0]
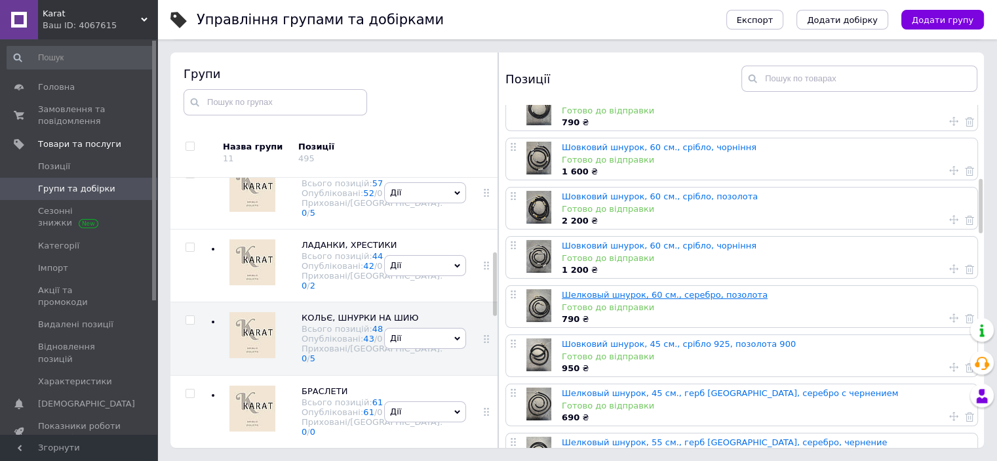
click at [647, 292] on link "Шелковый шнурок, 60 см., серебро, позолота" at bounding box center [665, 295] width 206 height 10
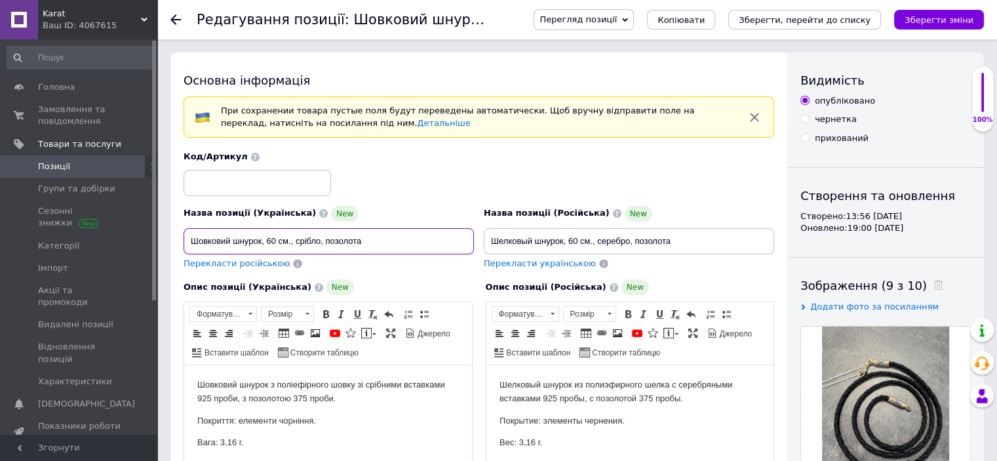
drag, startPoint x: 369, startPoint y: 241, endPoint x: 197, endPoint y: 233, distance: 172.5
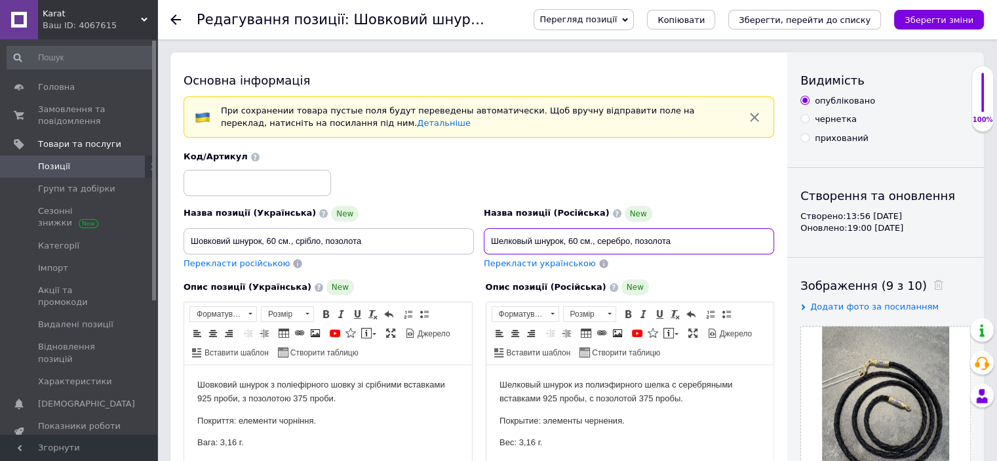
drag, startPoint x: 695, startPoint y: 237, endPoint x: 495, endPoint y: 240, distance: 199.2
click at [456, 240] on div "Назва позиції (Українська) New Шовковий шнурок, 60 см., срібло, позолота Перекл…" at bounding box center [479, 210] width 600 height 128
paste input "вковий шнурок, 60 см., срібл"
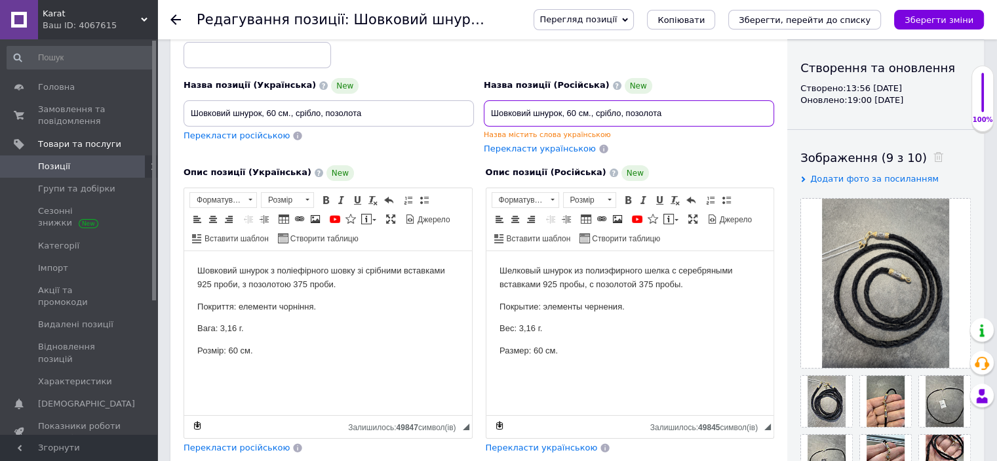
scroll to position [131, 0]
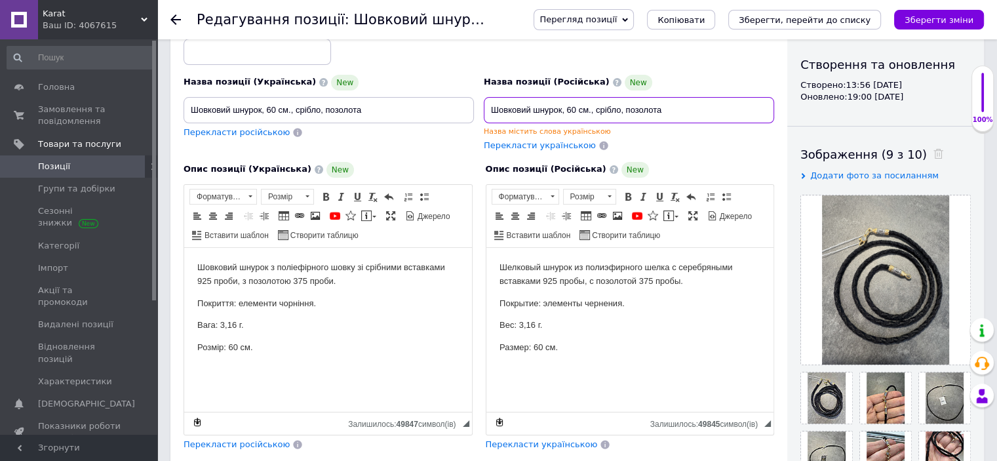
type input "Шовковий шнурок, 60 см., срібло, позолота"
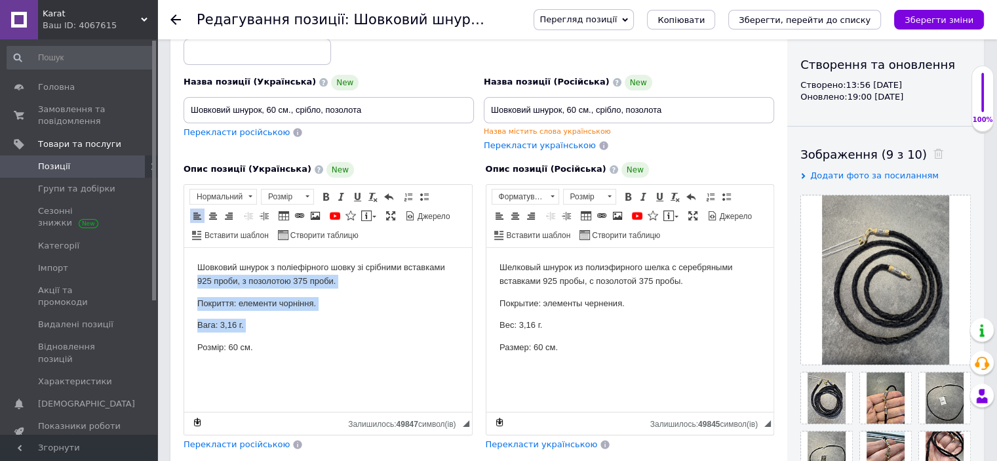
drag, startPoint x: 457, startPoint y: 266, endPoint x: 184, endPoint y: 359, distance: 288.0
click at [184, 359] on html "Шовковий шнурок з поліефірного шовку зі срібними вставками 925 проби, з позолот…" at bounding box center [328, 307] width 288 height 120
click at [316, 337] on body "Шовковий шнурок з поліефірного шовку зі срібними вставками 925 проби, з позолот…" at bounding box center [327, 307] width 261 height 94
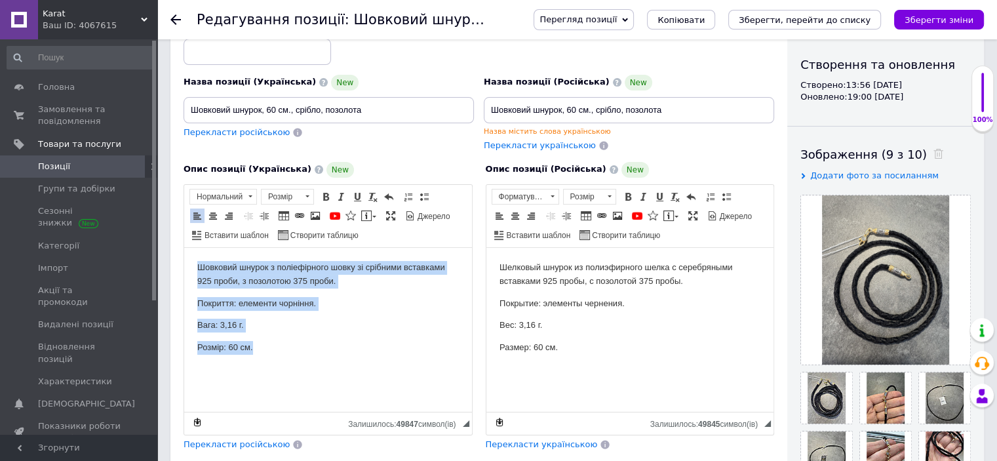
drag, startPoint x: 192, startPoint y: 263, endPoint x: 434, endPoint y: 384, distance: 270.2
click at [438, 367] on html "Шовковий шнурок з поліефірного шовку зі срібними вставками 925 проби, з позолот…" at bounding box center [328, 307] width 288 height 120
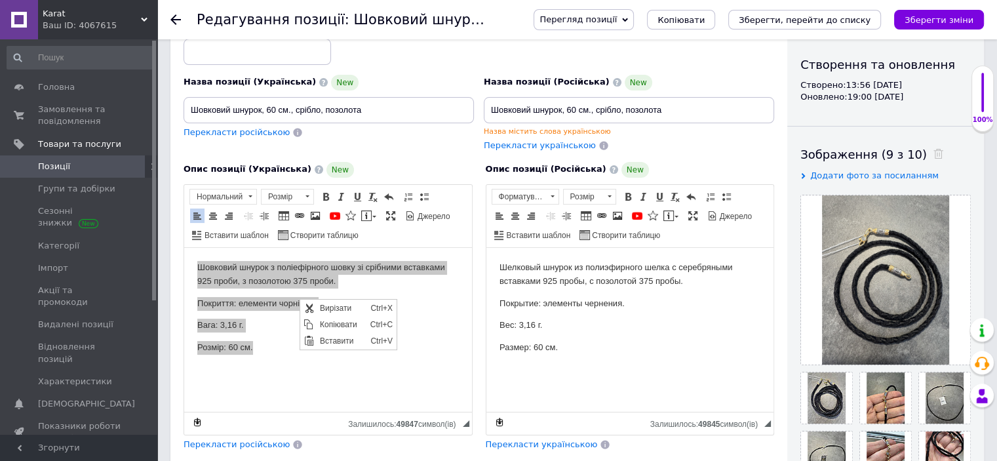
scroll to position [0, 0]
drag, startPoint x: 332, startPoint y: 325, endPoint x: 503, endPoint y: 378, distance: 179.1
click at [332, 325] on span "Копіювати" at bounding box center [341, 324] width 50 height 16
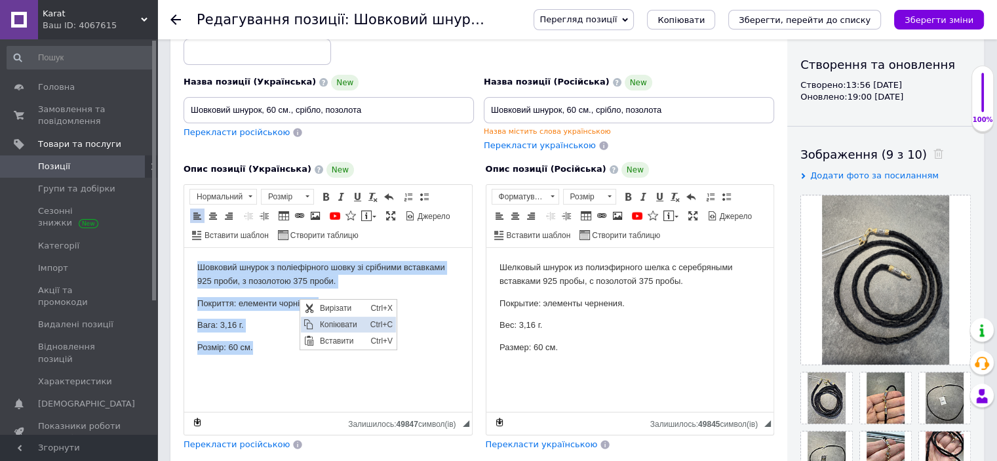
copy body "Шовковий шнурок з поліефірного шовку зі срібними вставками 925 проби, з позолот…"
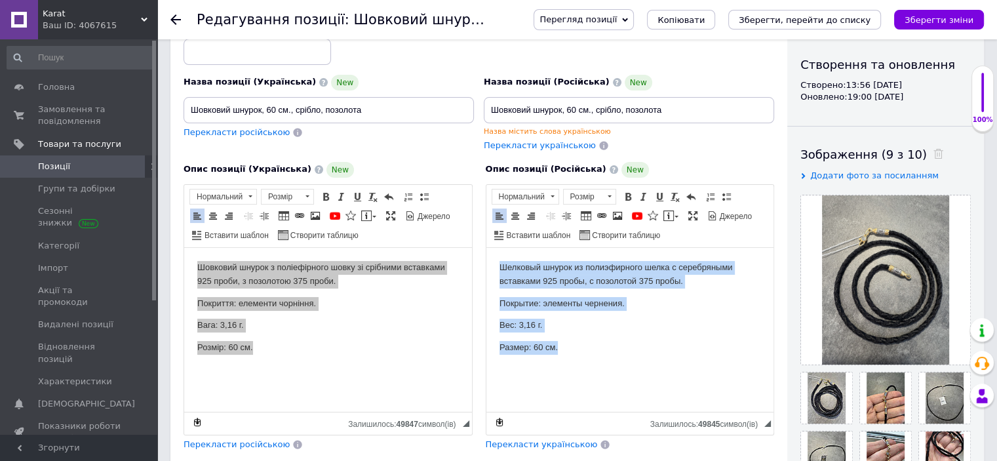
drag, startPoint x: 500, startPoint y: 266, endPoint x: 791, endPoint y: 384, distance: 313.9
click at [773, 367] on html "Шелковый шнурок из полиэфирного шелка с серебряными вставками 925 пробы, с позо…" at bounding box center [630, 307] width 288 height 120
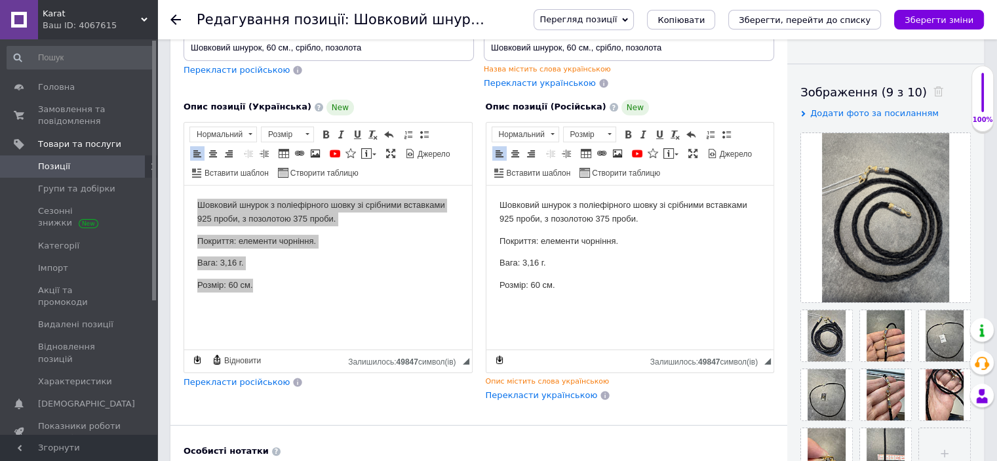
scroll to position [197, 0]
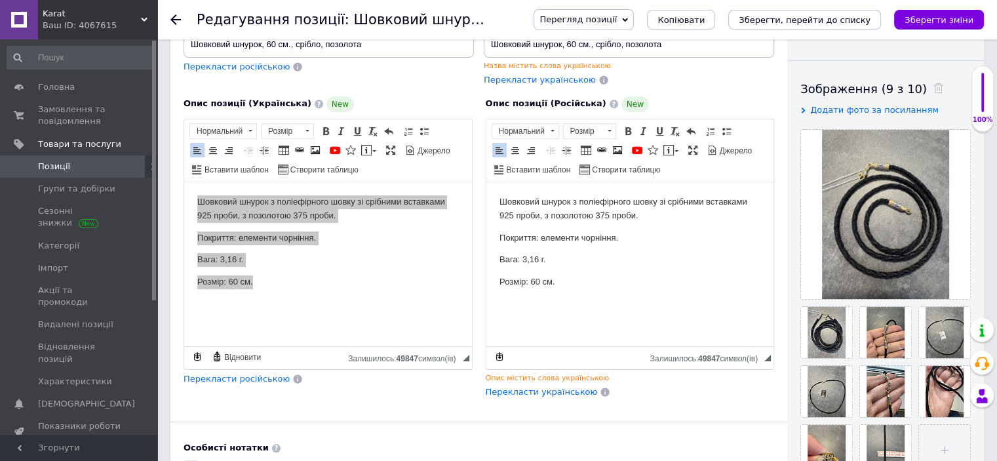
click at [668, 282] on p "Розмір: 60 см." at bounding box center [629, 282] width 261 height 14
click at [674, 300] on html "Шовковий шнурок з поліефірного шовку зі срібними вставками 925 проби, з позолот…" at bounding box center [630, 241] width 288 height 120
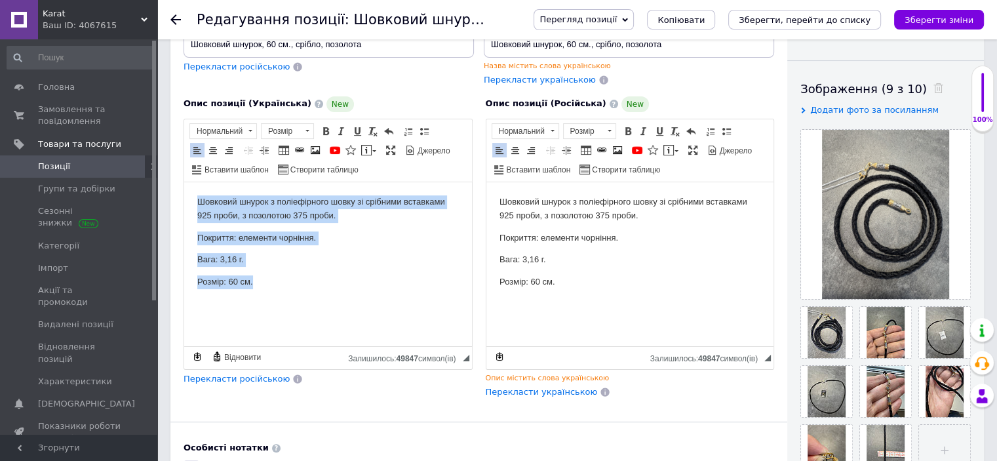
click at [379, 301] on html "Шовковий шнурок з поліефірного шовку зі срібними вставками 925 проби, з позолот…" at bounding box center [328, 241] width 288 height 120
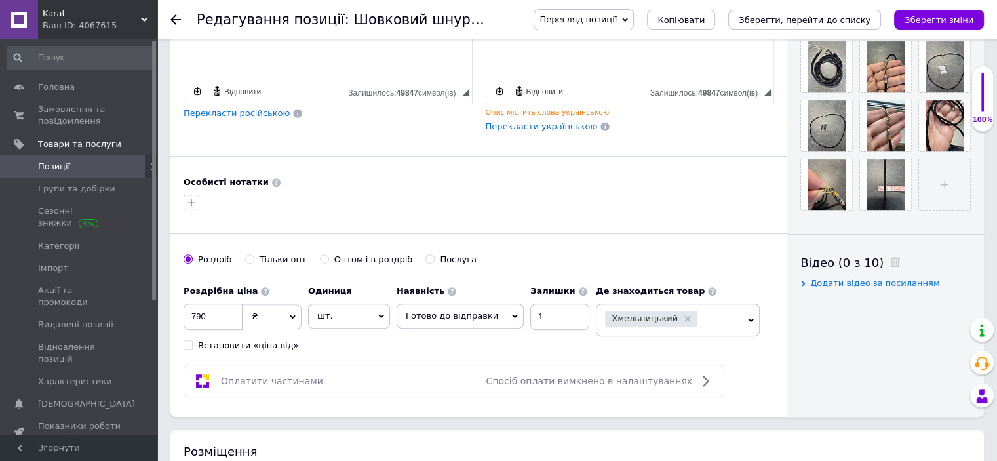
scroll to position [524, 0]
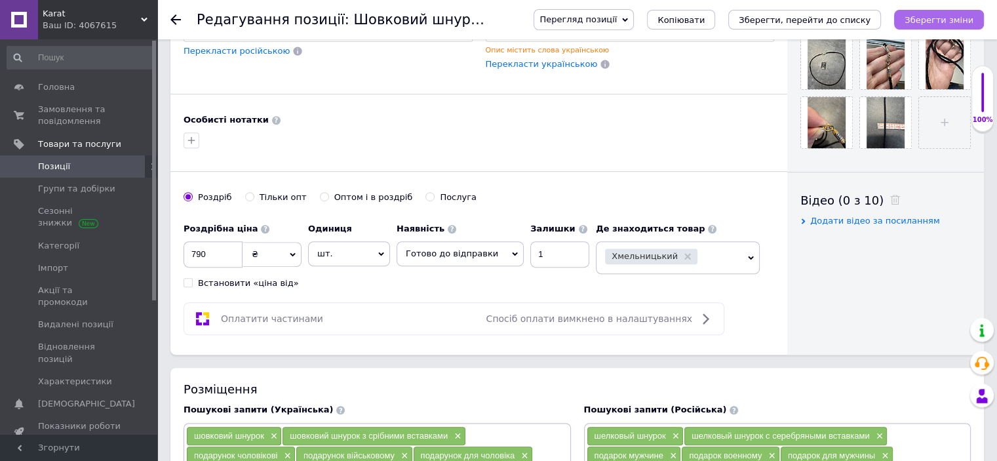
click at [942, 16] on icon "Зберегти зміни" at bounding box center [938, 20] width 69 height 10
click at [180, 18] on icon at bounding box center [175, 19] width 10 height 10
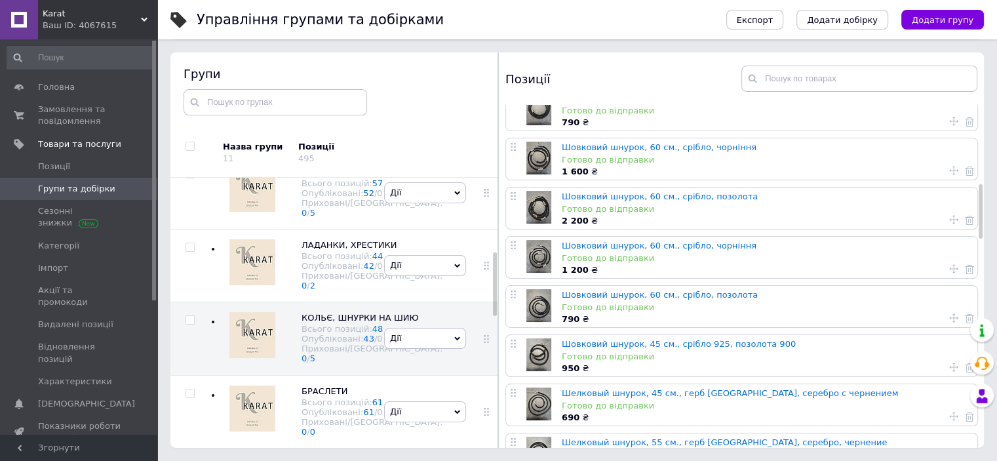
scroll to position [524, 0]
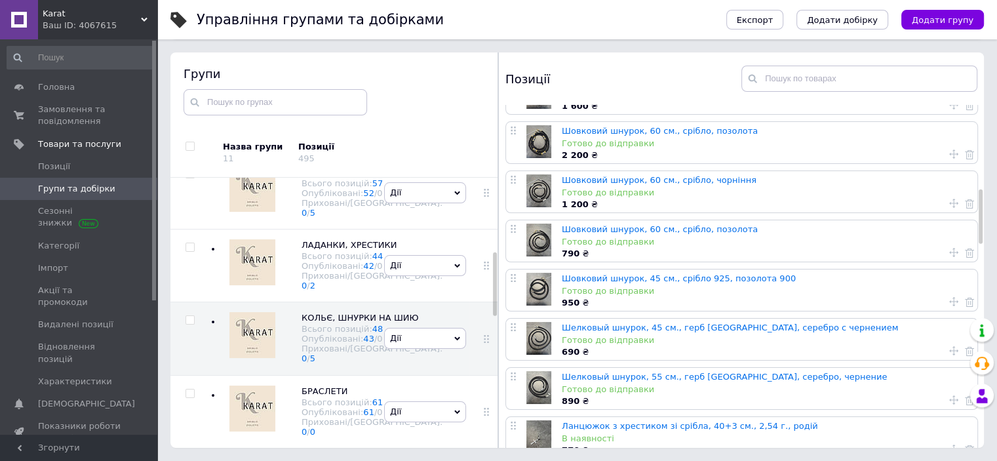
click at [679, 326] on link "Шелковый шнурок, 45 см., герб [GEOGRAPHIC_DATA], серебро с чернением" at bounding box center [730, 327] width 336 height 10
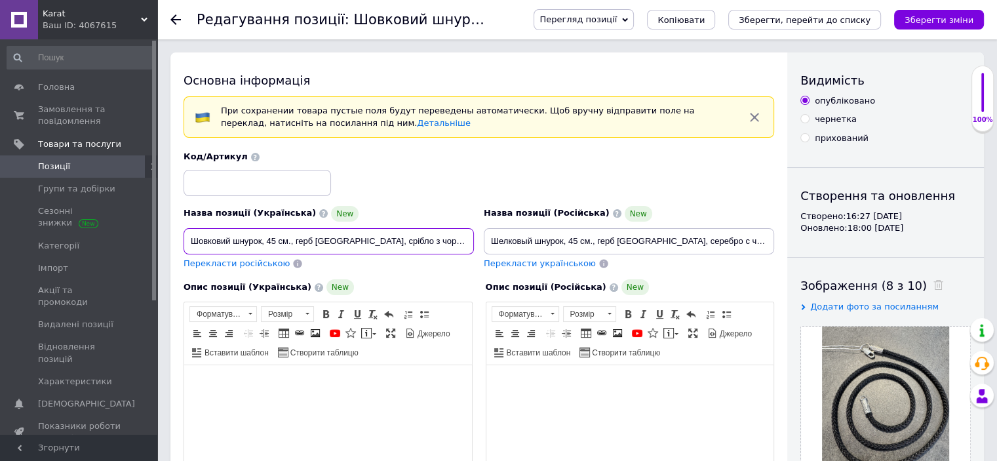
drag, startPoint x: 430, startPoint y: 238, endPoint x: 164, endPoint y: 242, distance: 266.7
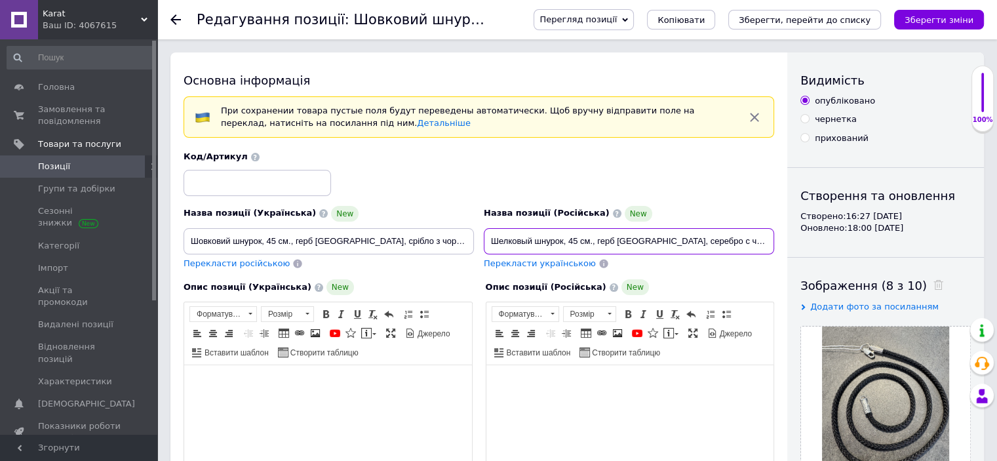
drag, startPoint x: 746, startPoint y: 240, endPoint x: 460, endPoint y: 242, distance: 286.3
click at [460, 242] on div "Назва позиції (Українська) New Шовковий шнурок, 45 см., герб України, срібло з …" at bounding box center [479, 210] width 600 height 128
paste input "вковий шнурок, 45 см., герб [GEOGRAPHIC_DATA], срібло з чорніння"
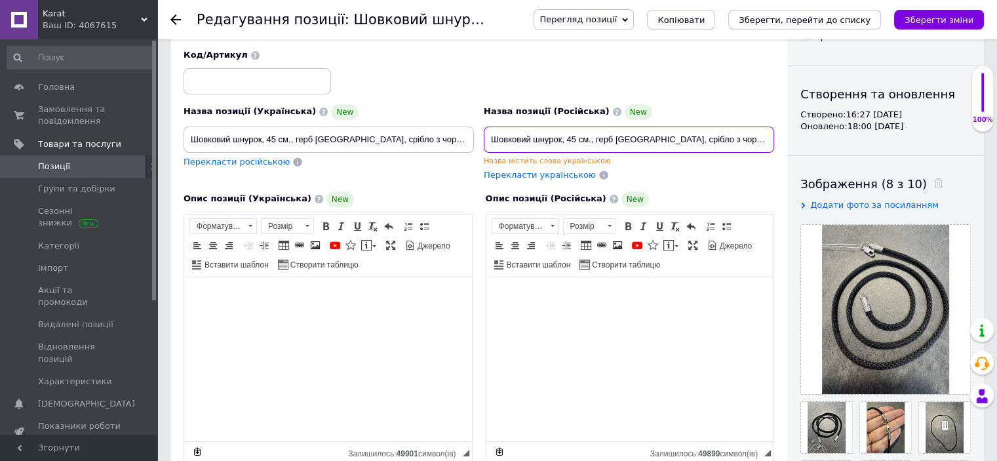
scroll to position [131, 0]
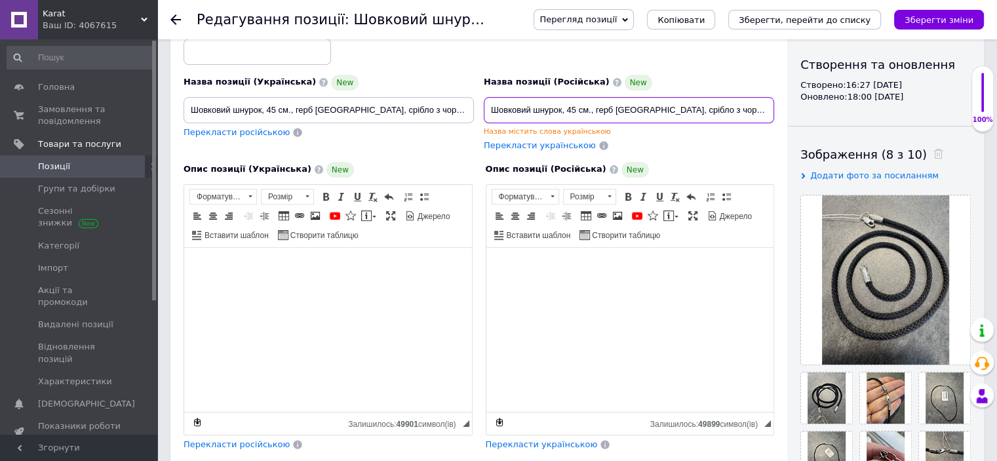
type input "Шовковий шнурок, 45 см., герб [GEOGRAPHIC_DATA], срібло з чорнінням"
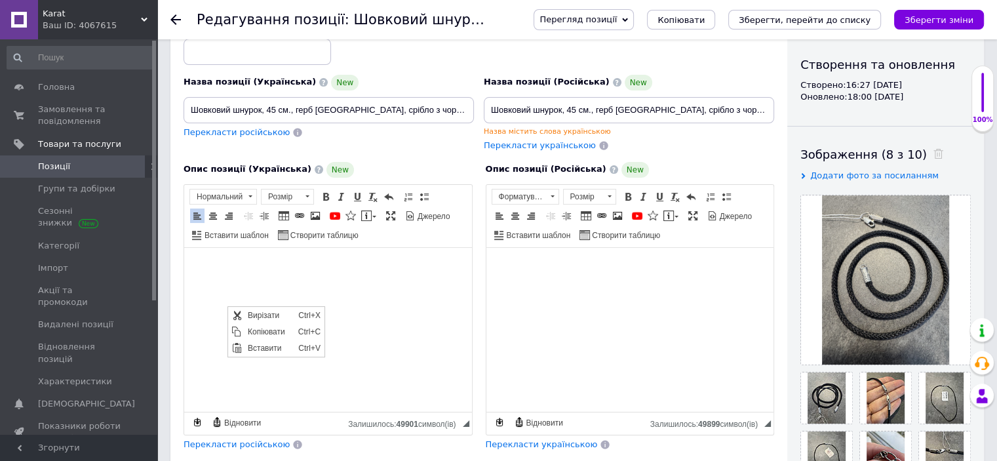
scroll to position [0, 0]
click at [257, 332] on span "Копіювати" at bounding box center [269, 331] width 50 height 16
click at [537, 276] on span "Вставити" at bounding box center [549, 281] width 47 height 16
click at [280, 315] on span "Копіювати" at bounding box center [293, 316] width 50 height 16
click at [281, 309] on span "Копіювати" at bounding box center [281, 312] width 50 height 16
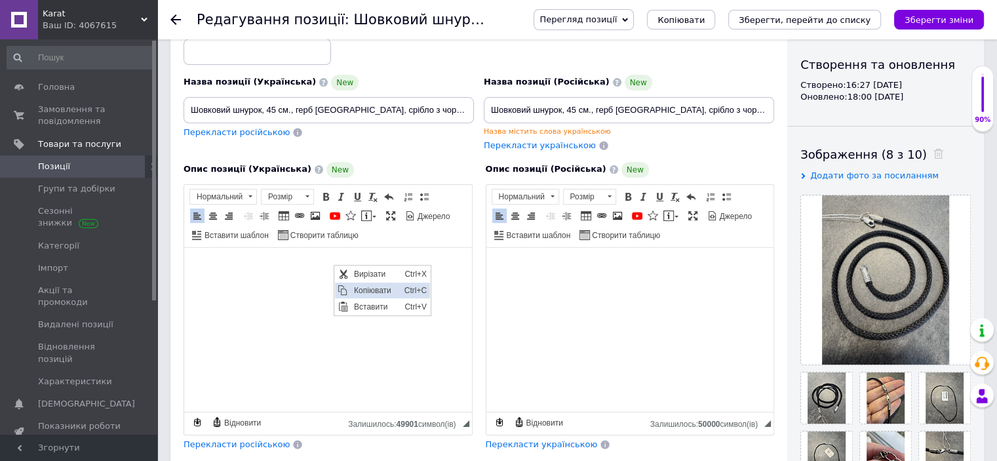
click at [366, 293] on span "Копіювати" at bounding box center [375, 290] width 50 height 16
click at [384, 294] on span "Копіювати" at bounding box center [385, 292] width 50 height 16
click at [383, 292] on span "Копіювати" at bounding box center [401, 290] width 50 height 16
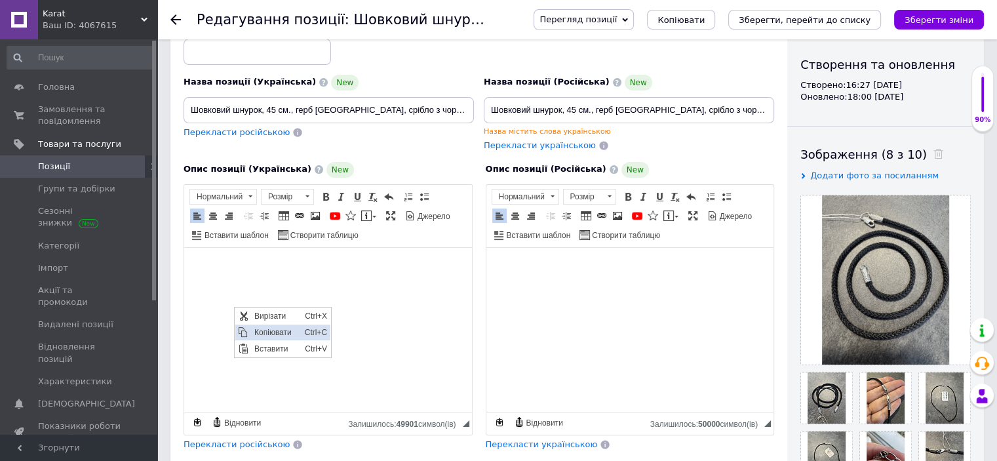
click at [266, 331] on span "Копіювати" at bounding box center [275, 332] width 50 height 16
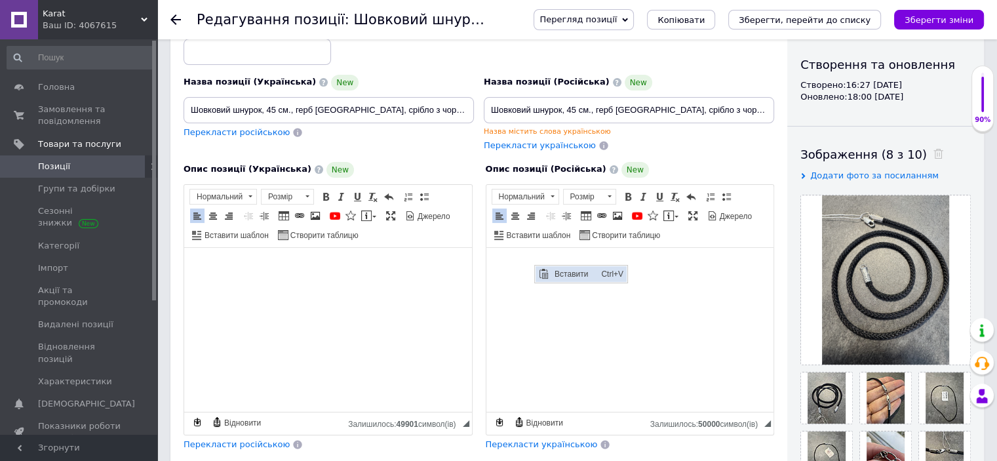
click at [581, 273] on span "Вставити" at bounding box center [574, 273] width 47 height 16
click at [299, 312] on span "Копіювати" at bounding box center [312, 313] width 50 height 16
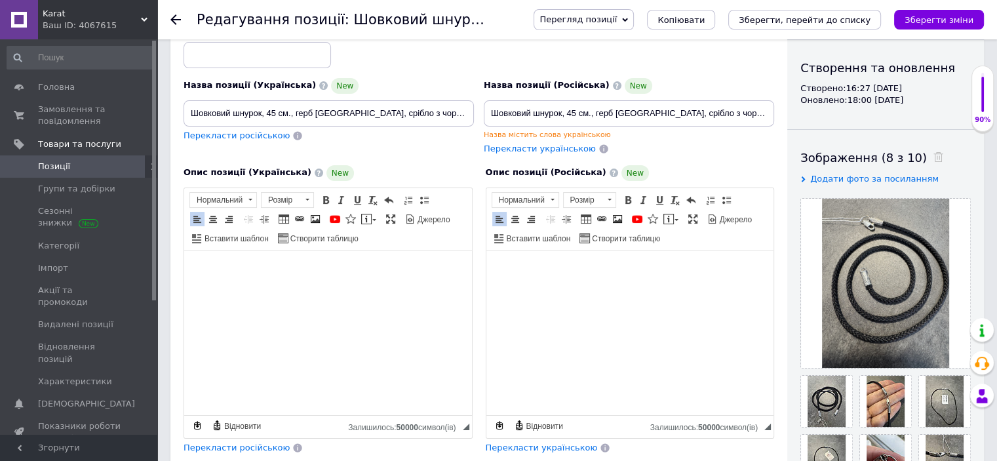
scroll to position [131, 0]
